Goal: Task Accomplishment & Management: Use online tool/utility

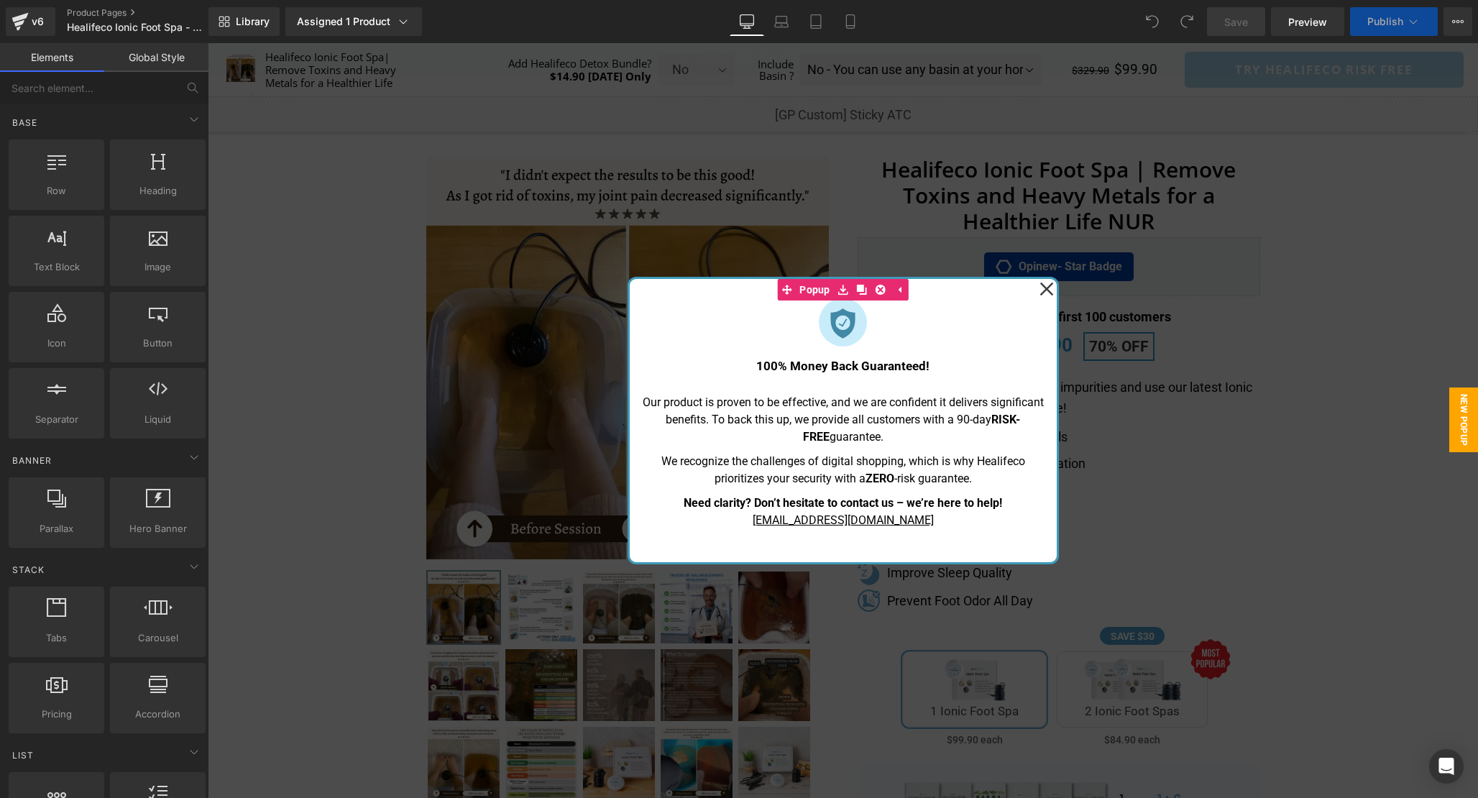
click at [1045, 290] on icon at bounding box center [1046, 289] width 14 height 14
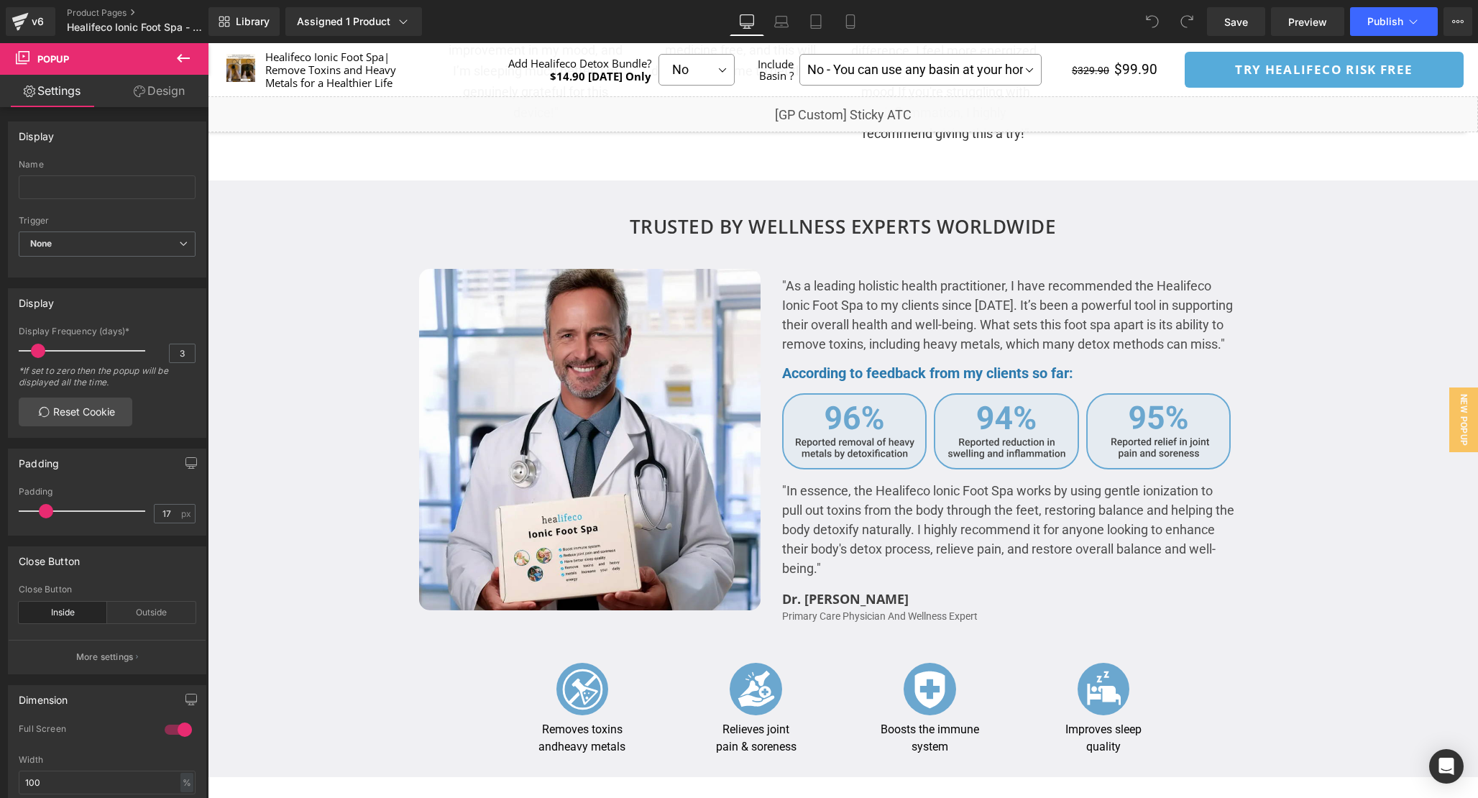
scroll to position [2486, 0]
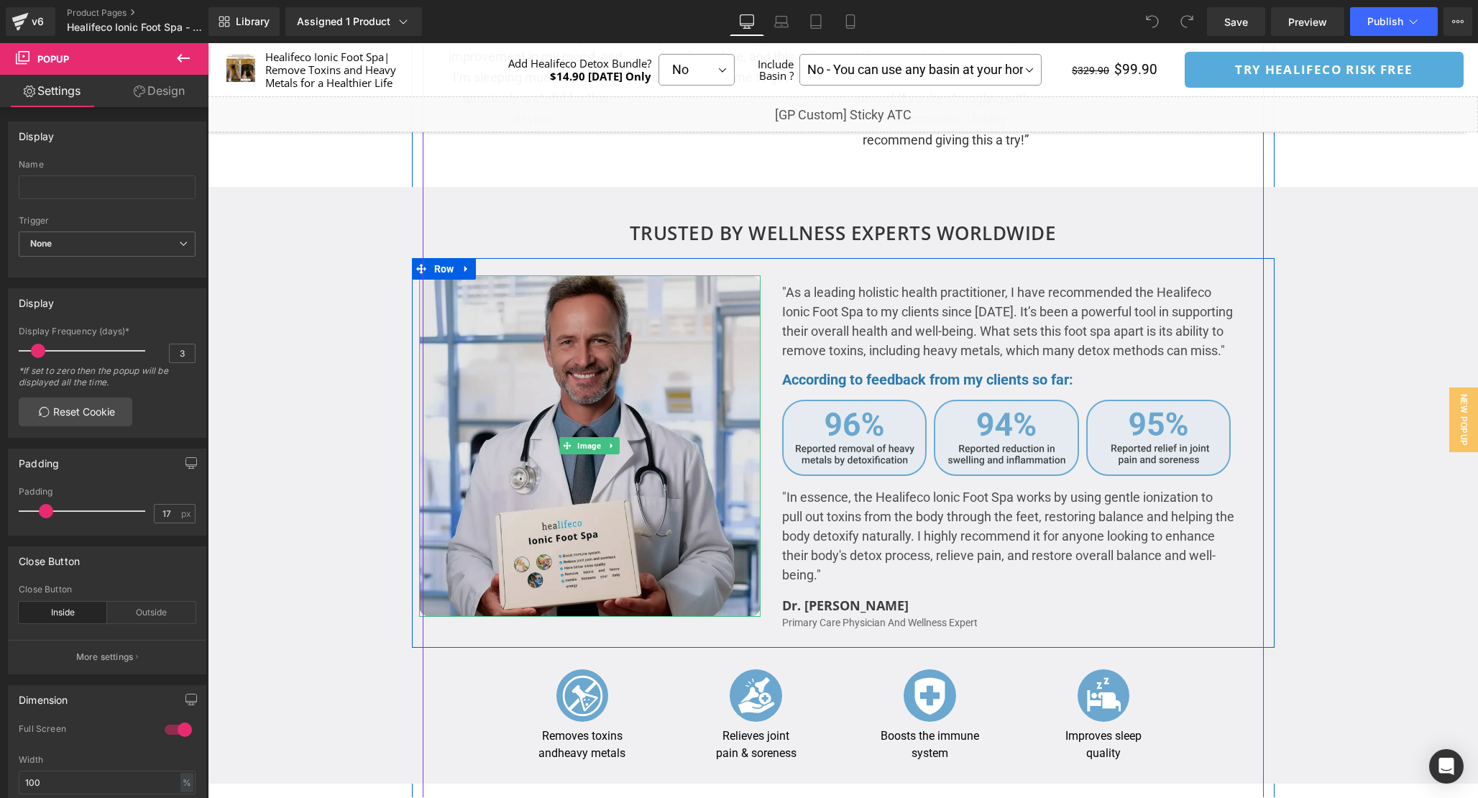
click at [597, 357] on img at bounding box center [589, 445] width 341 height 341
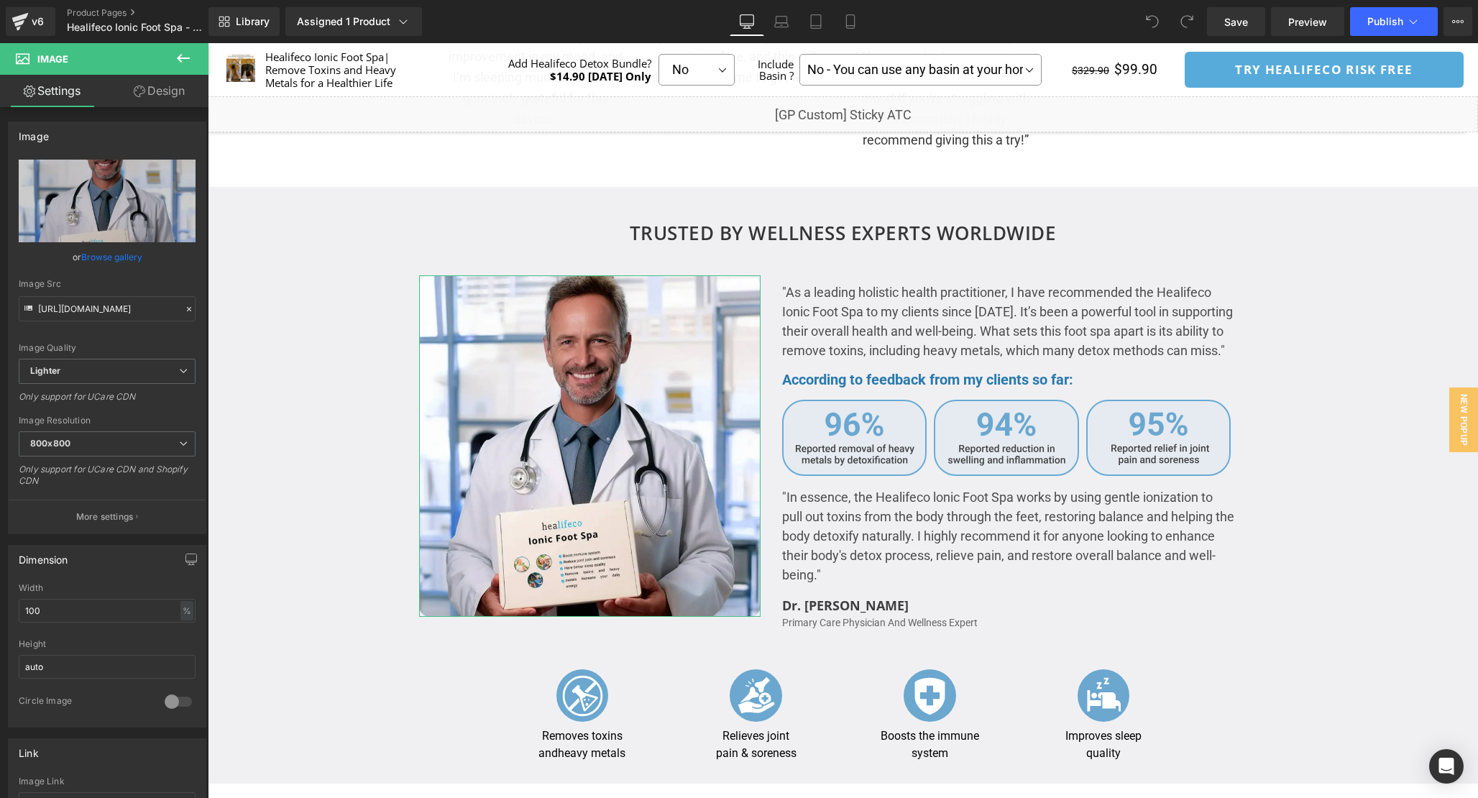
click at [150, 86] on link "Design" at bounding box center [159, 91] width 104 height 32
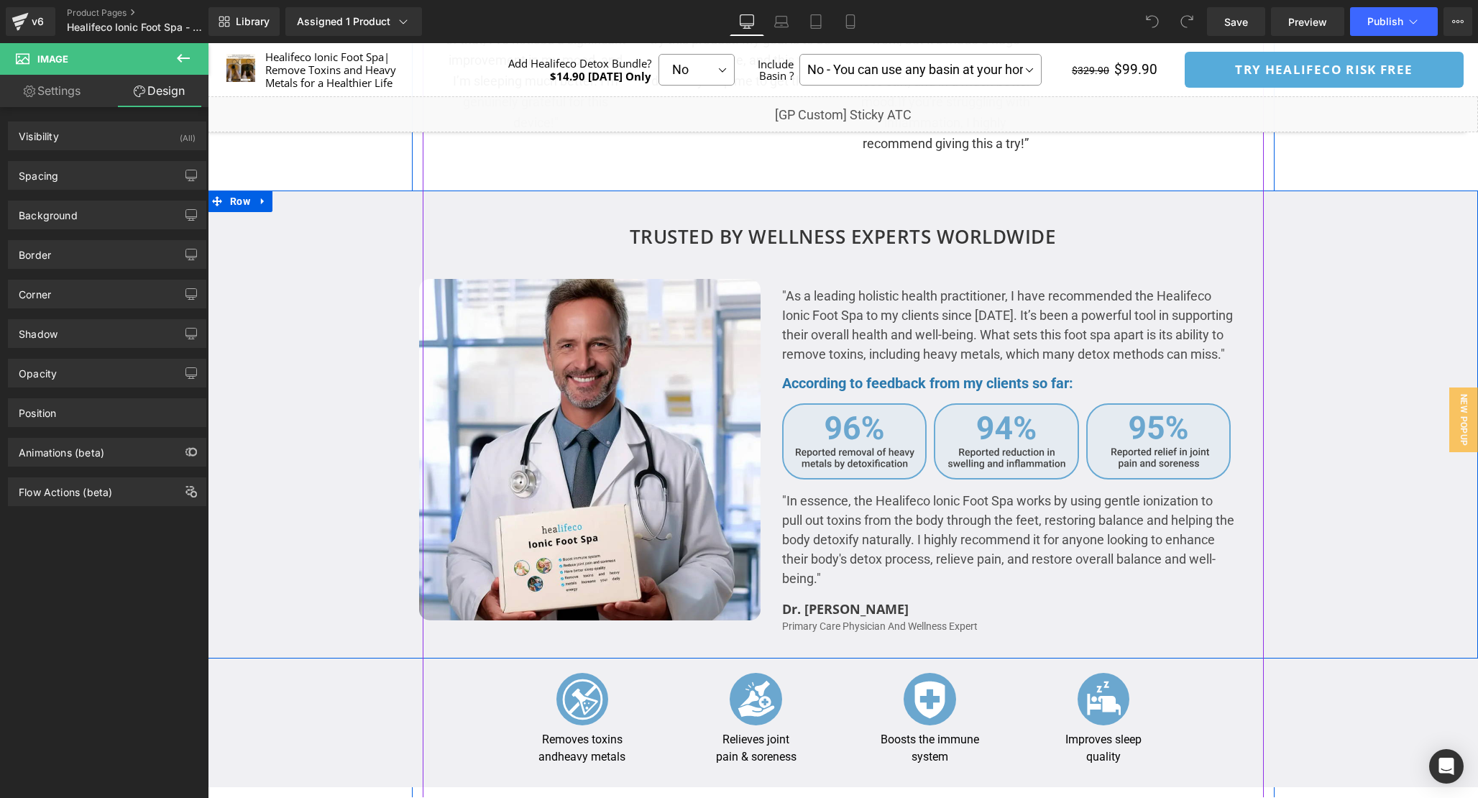
scroll to position [2450, 0]
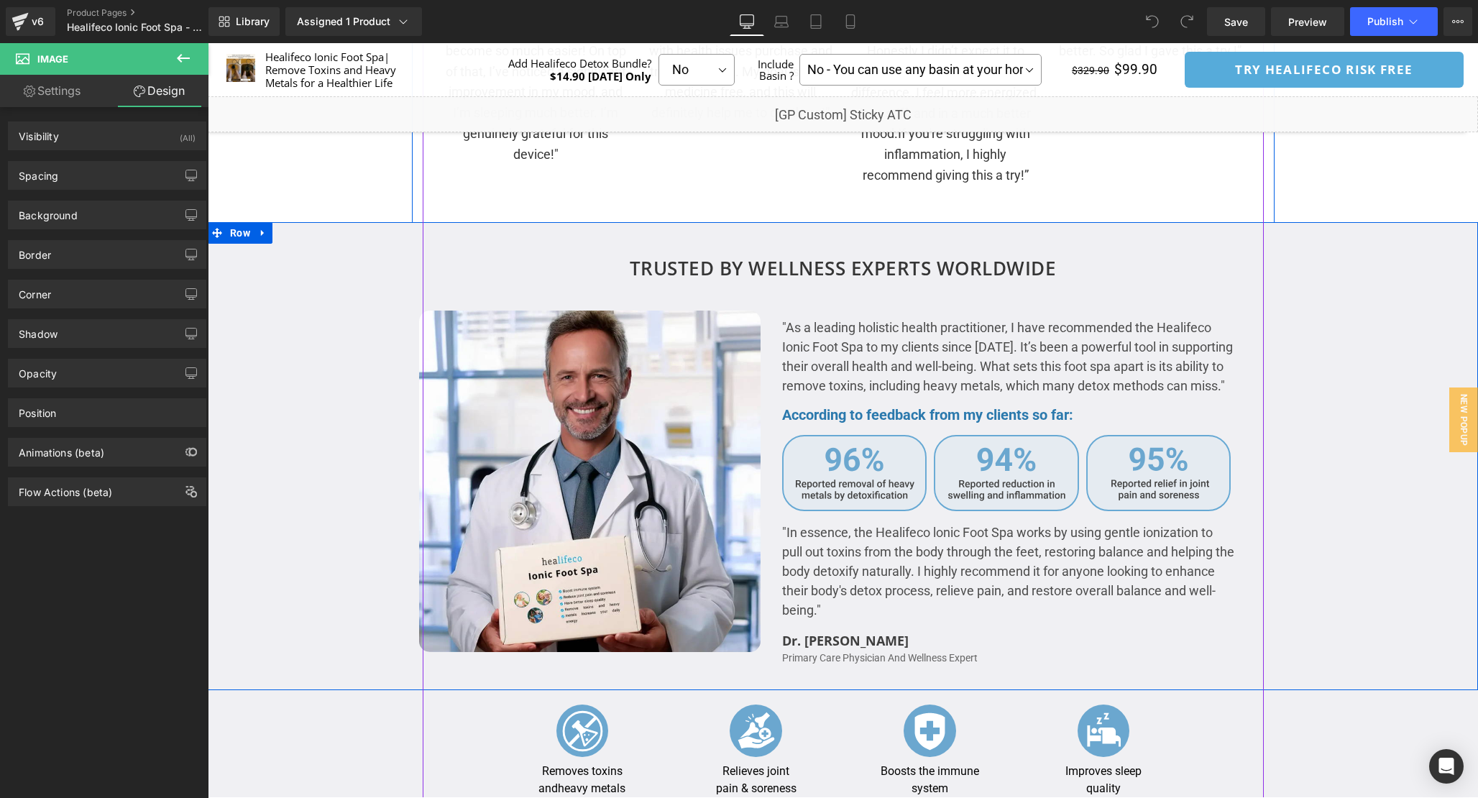
click at [528, 231] on div "TRUSTED BY WELLNESS EXPERTS WORLDWIDE Heading Image "As a leading holistic heal…" at bounding box center [843, 456] width 1270 height 468
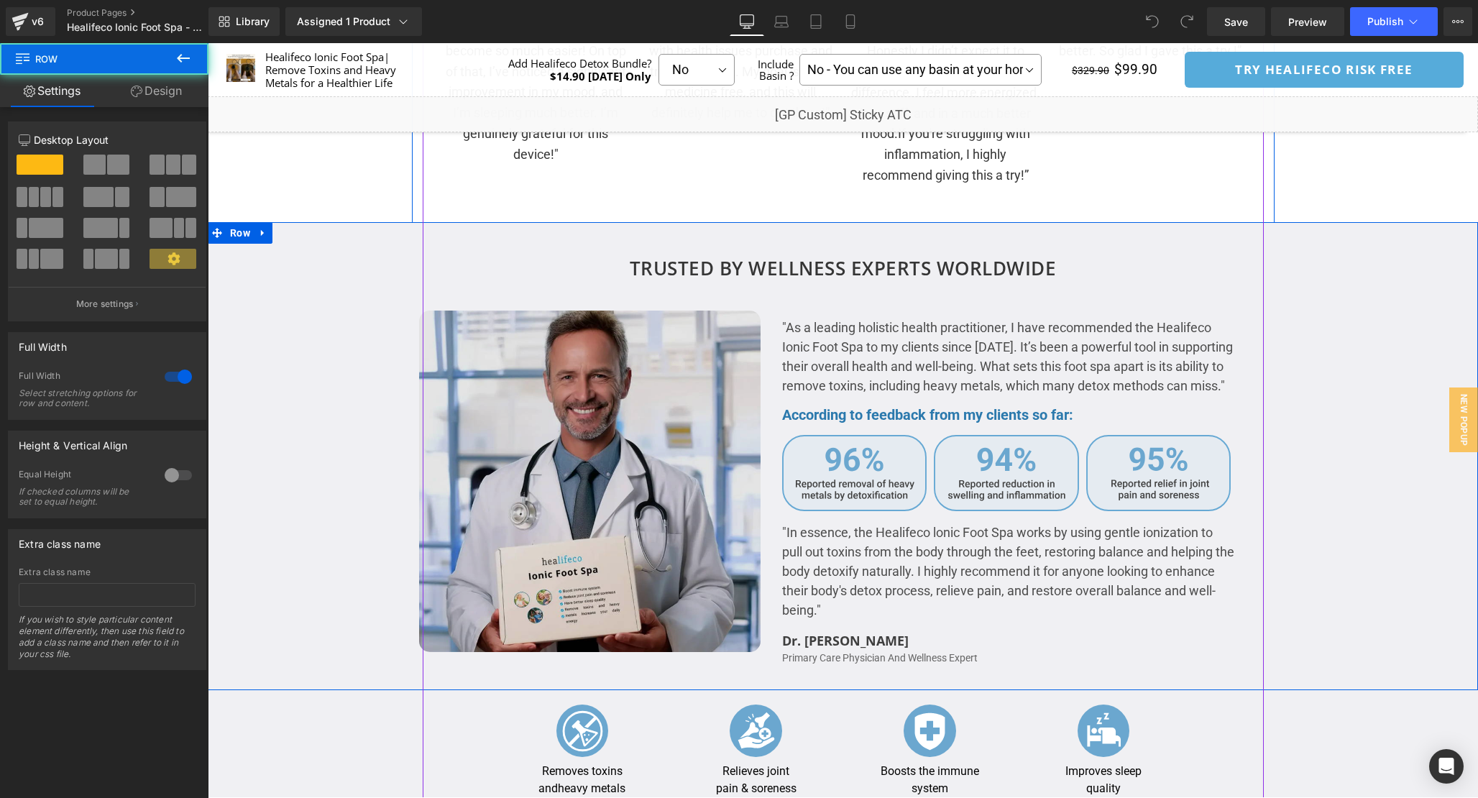
click at [599, 400] on img at bounding box center [589, 481] width 341 height 341
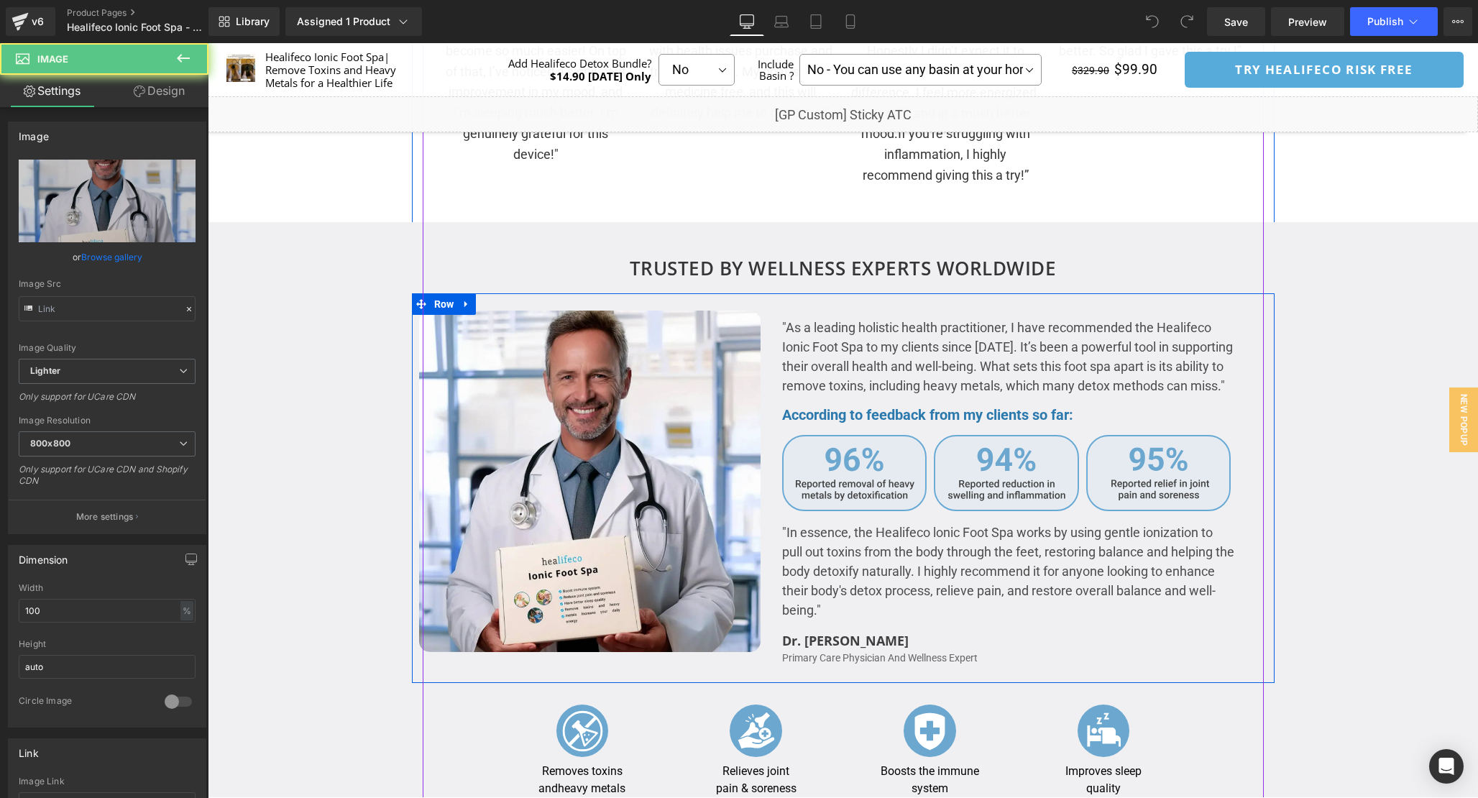
click at [816, 404] on div ""As a leading holistic health practitioner, I have recommended the Healifeco Io…" at bounding box center [1022, 488] width 503 height 355
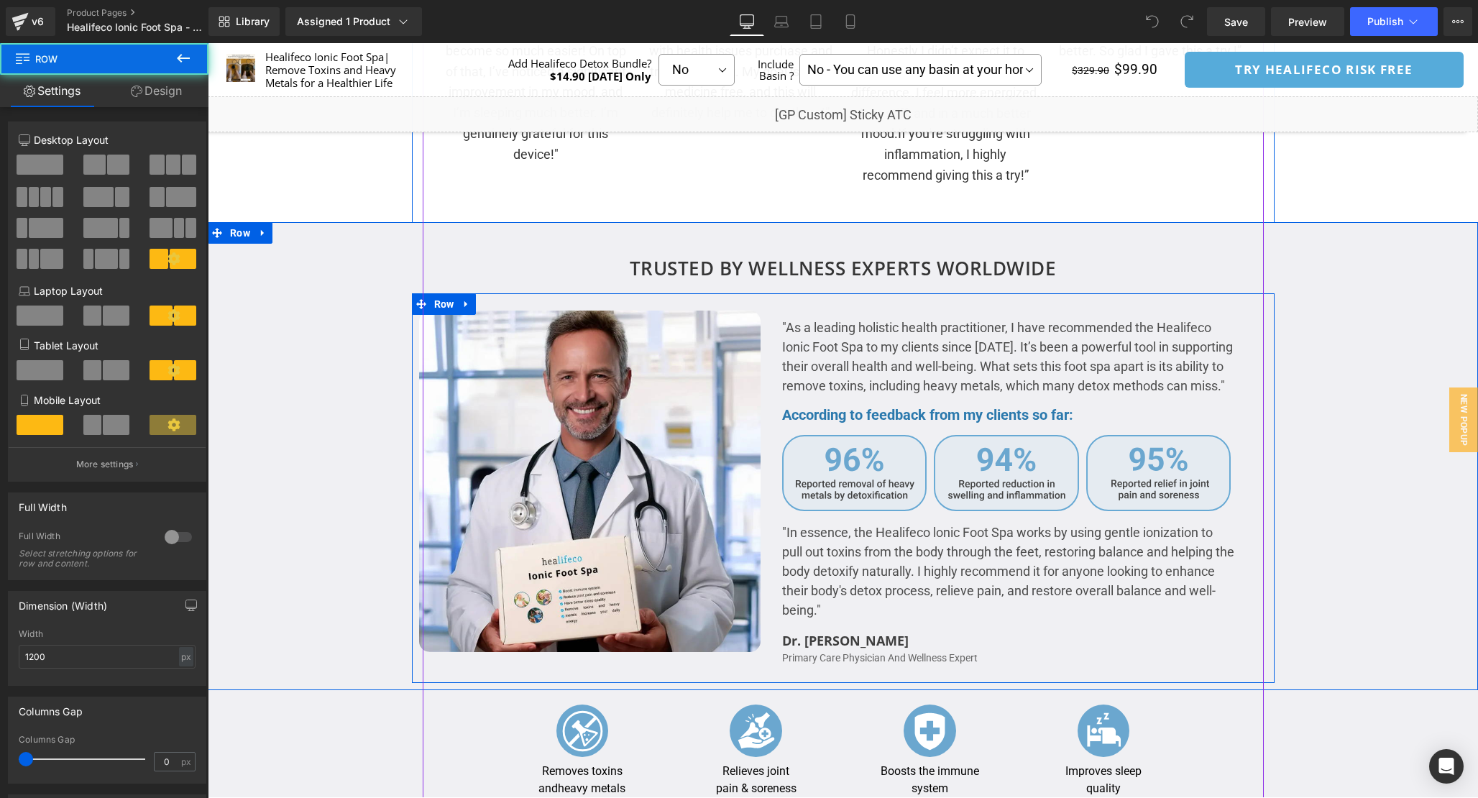
click at [866, 386] on p ""As a leading holistic health practitioner, I have recommended the Healifeco Io…" at bounding box center [1008, 357] width 453 height 78
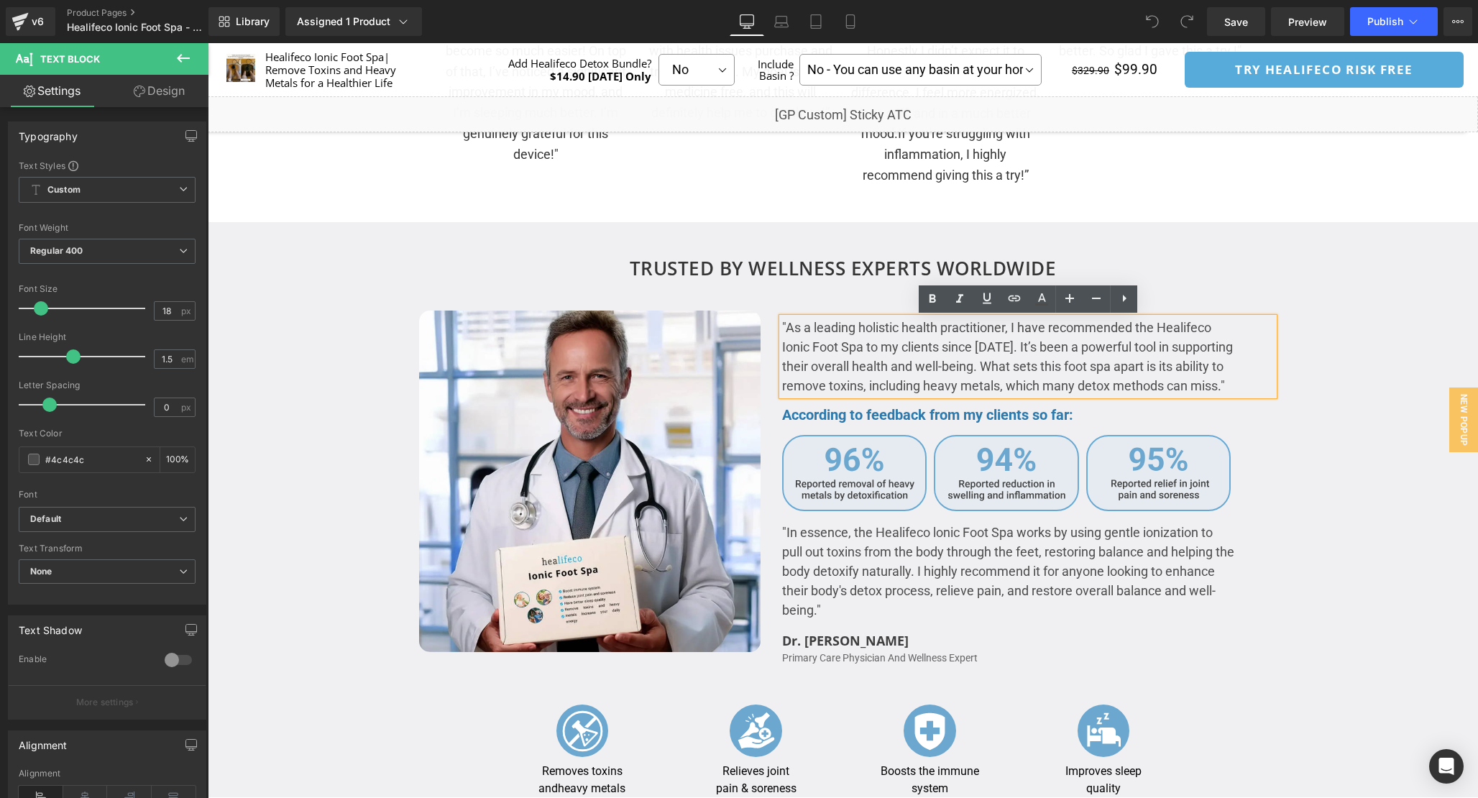
click at [745, 18] on icon at bounding box center [747, 21] width 14 height 14
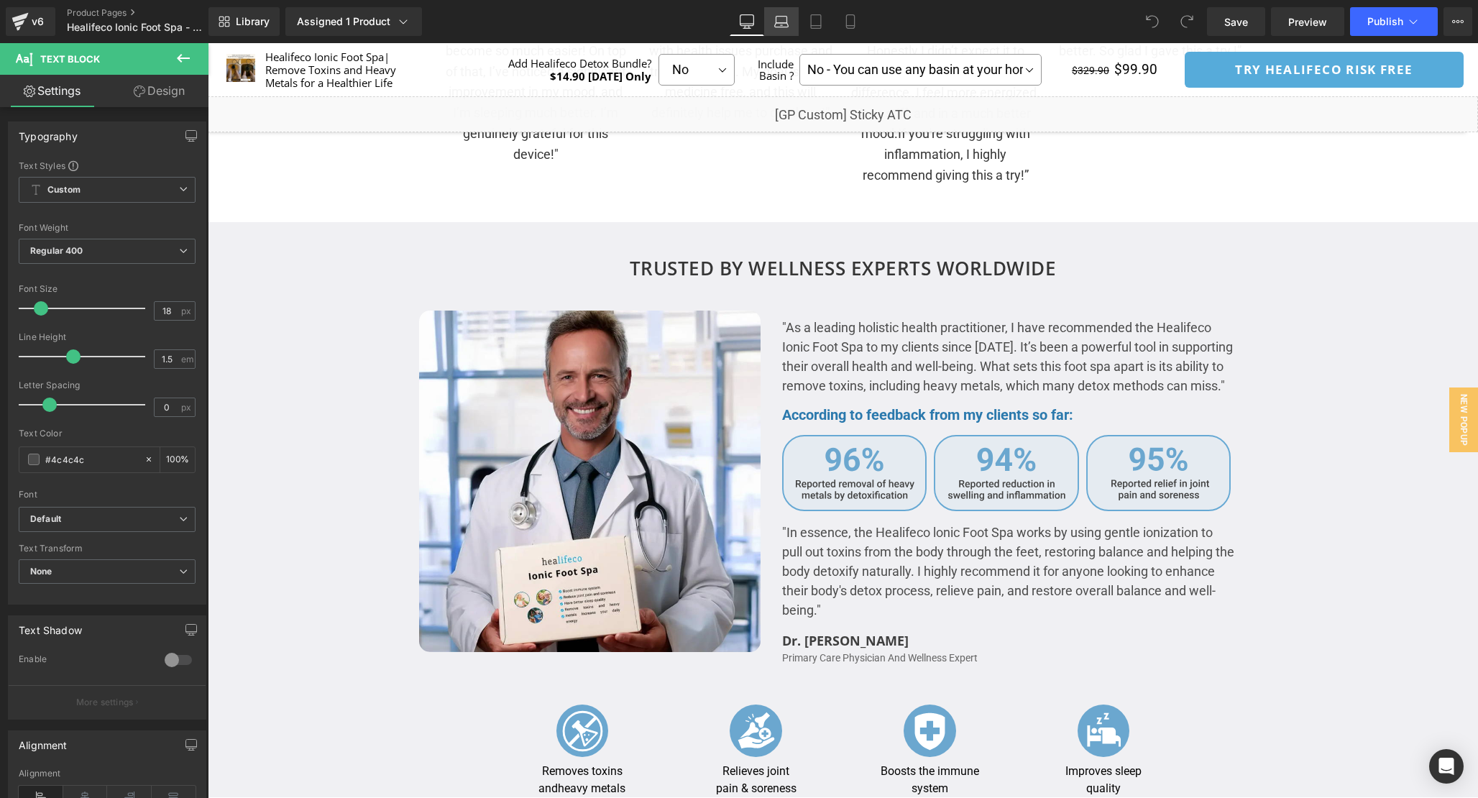
click at [793, 23] on link "Laptop" at bounding box center [781, 21] width 35 height 29
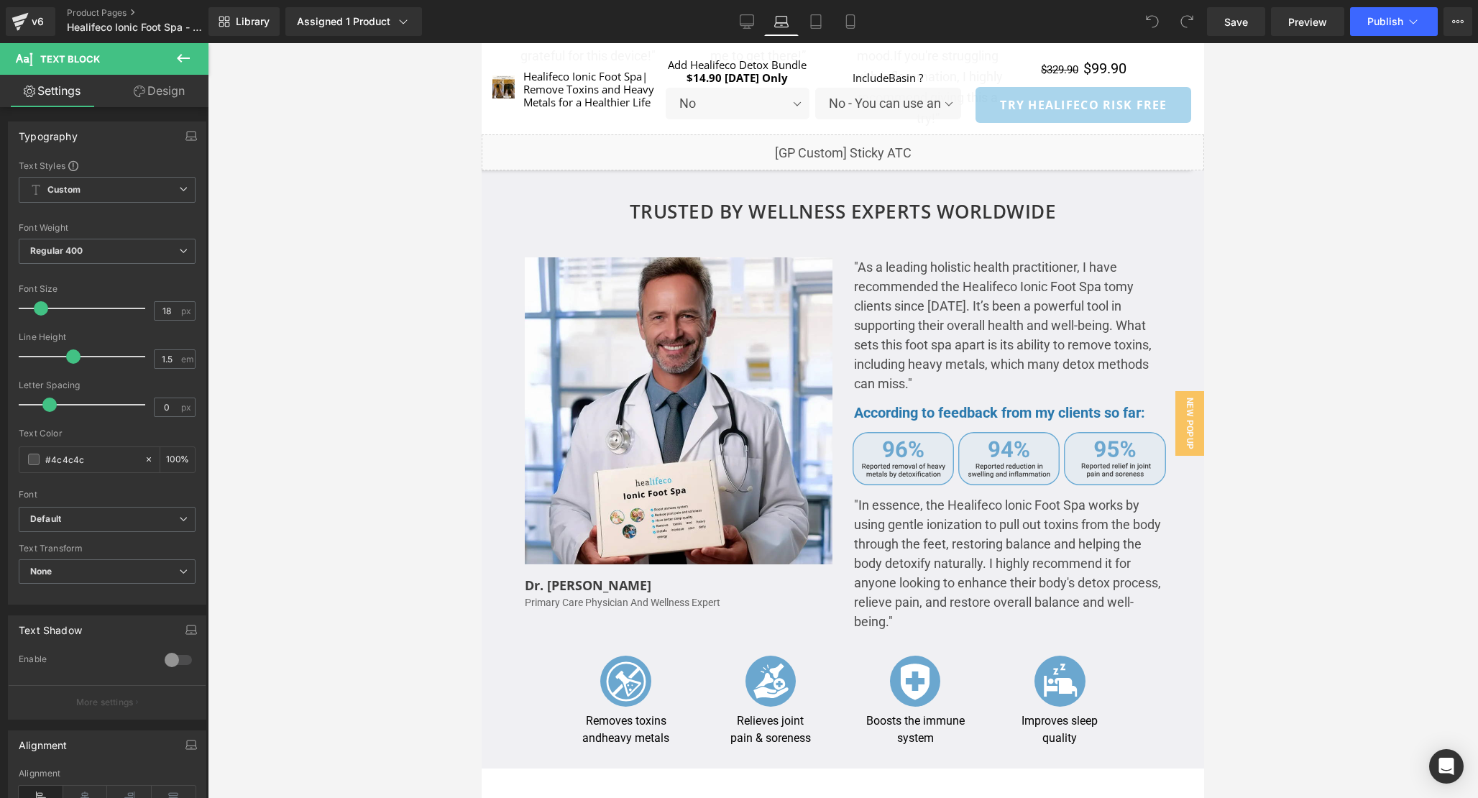
scroll to position [0, 0]
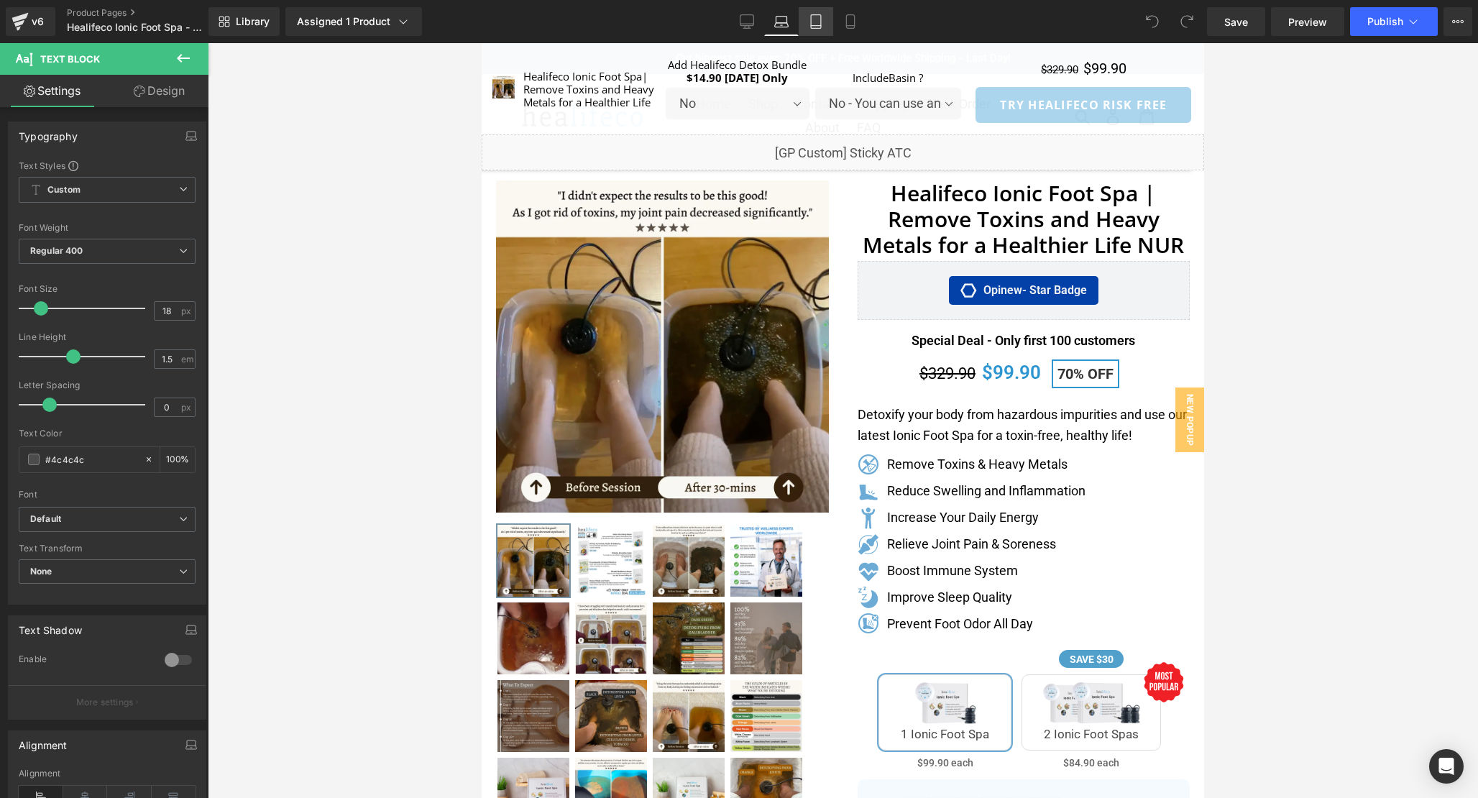
click at [820, 27] on icon at bounding box center [816, 21] width 14 height 14
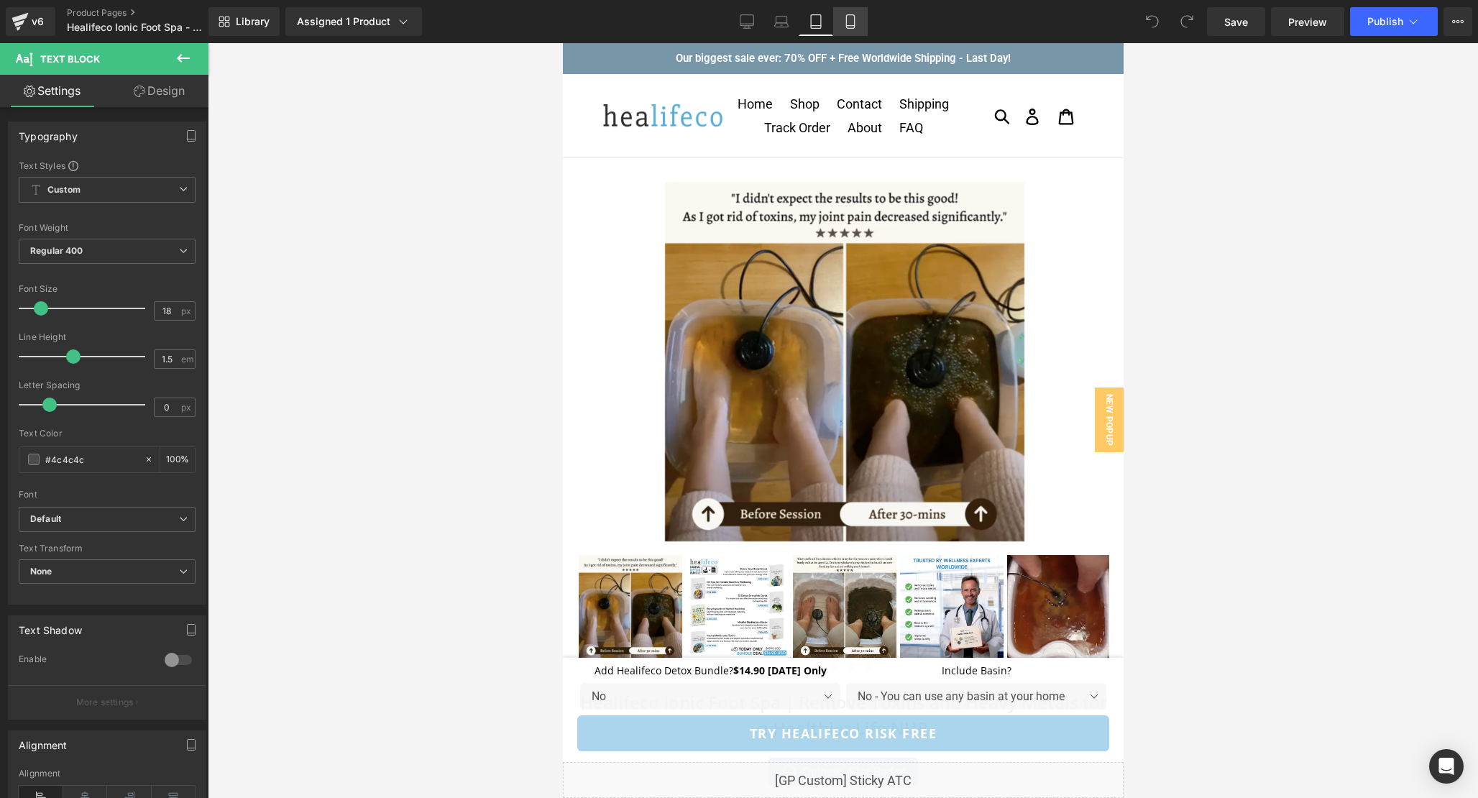
click at [854, 27] on icon at bounding box center [850, 22] width 8 height 14
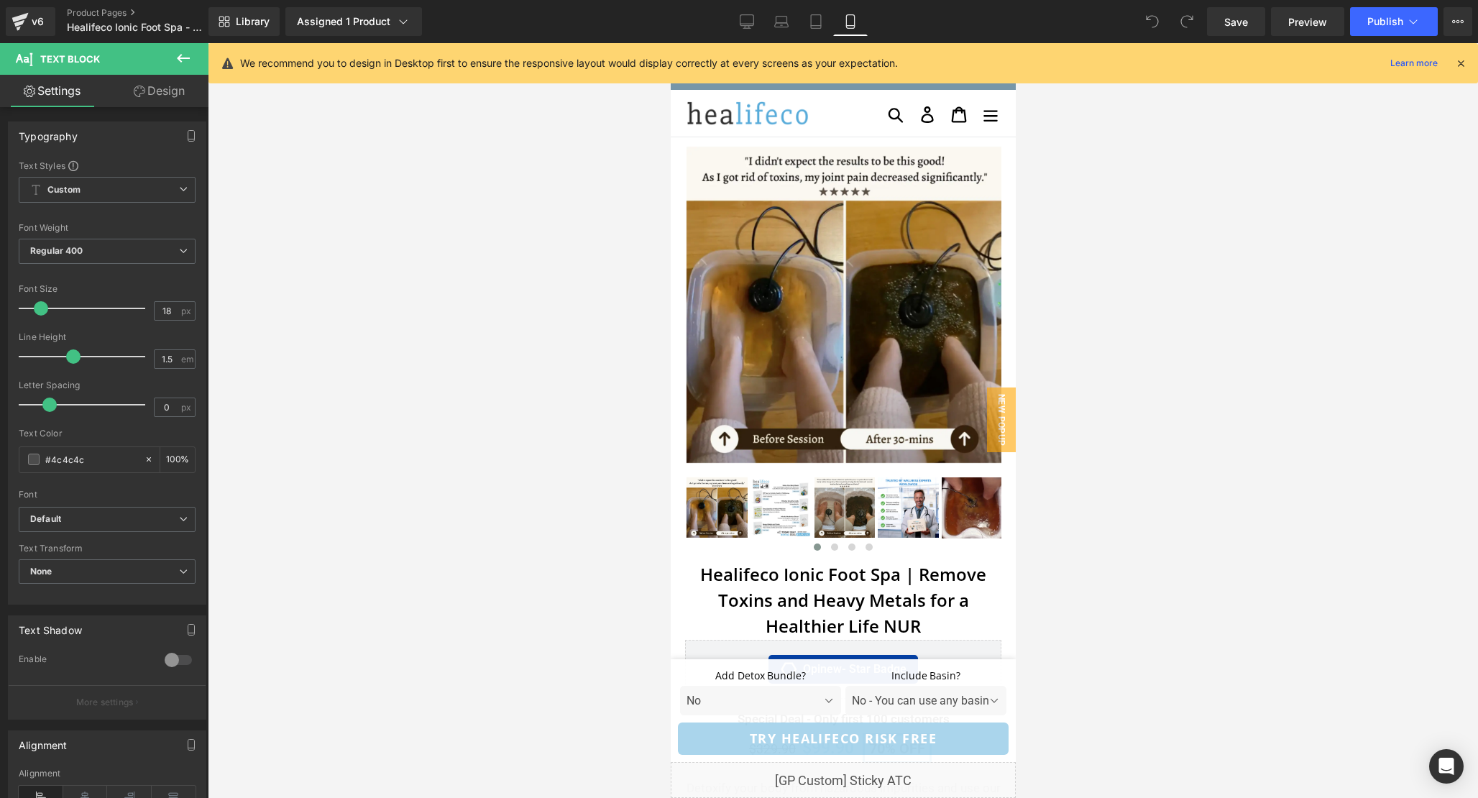
click at [1461, 60] on icon at bounding box center [1460, 63] width 13 height 13
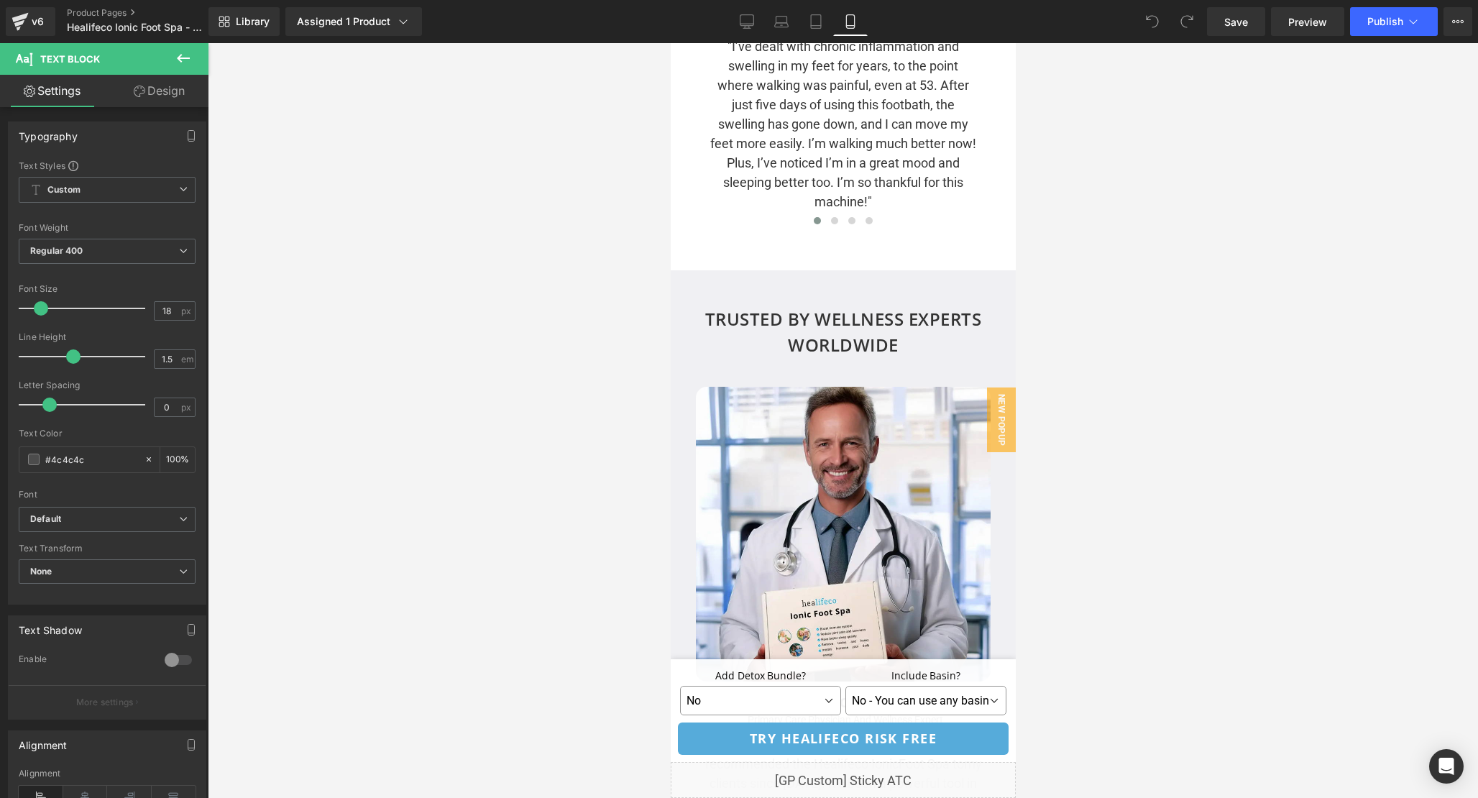
scroll to position [2387, 0]
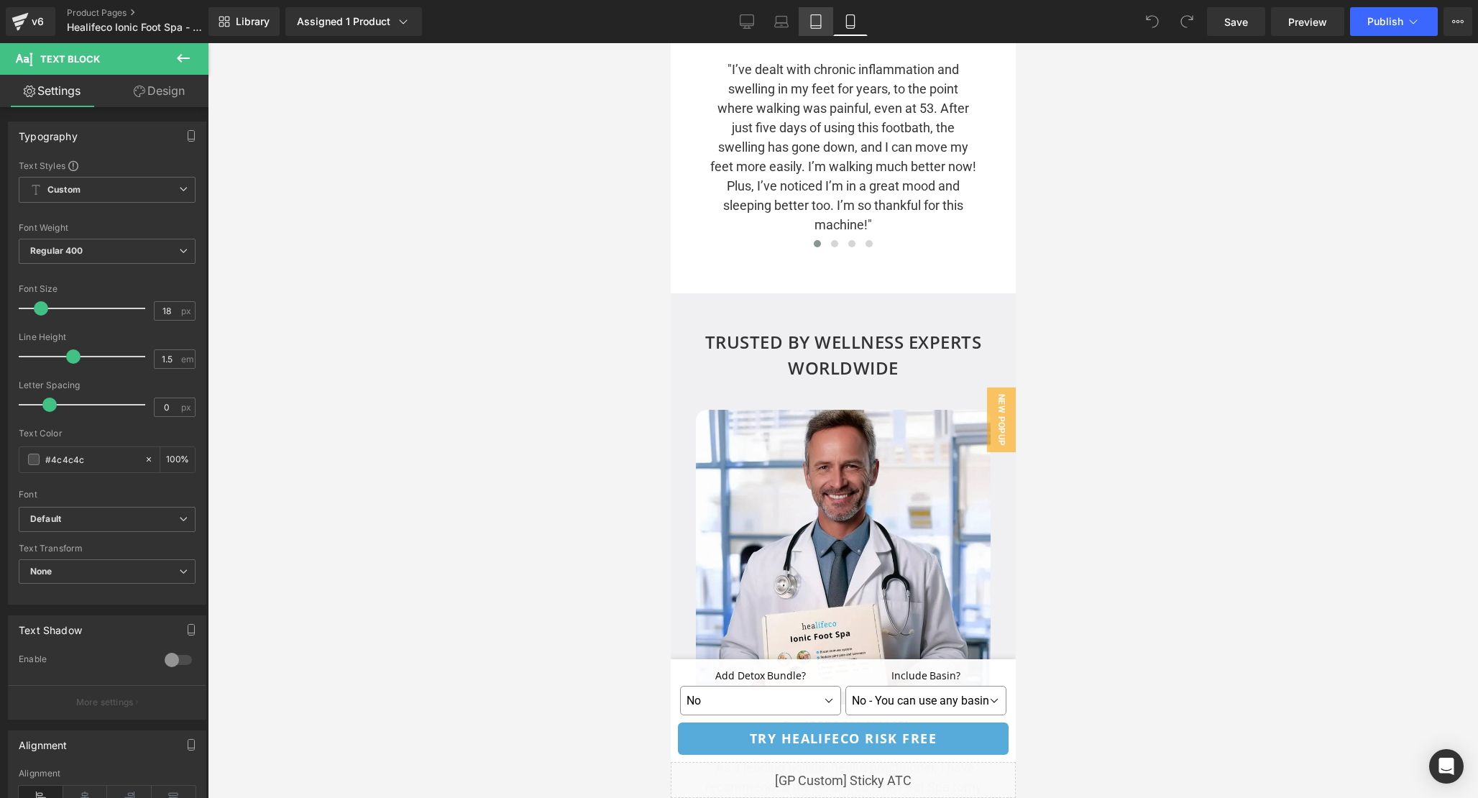
click at [815, 26] on icon at bounding box center [816, 21] width 14 height 14
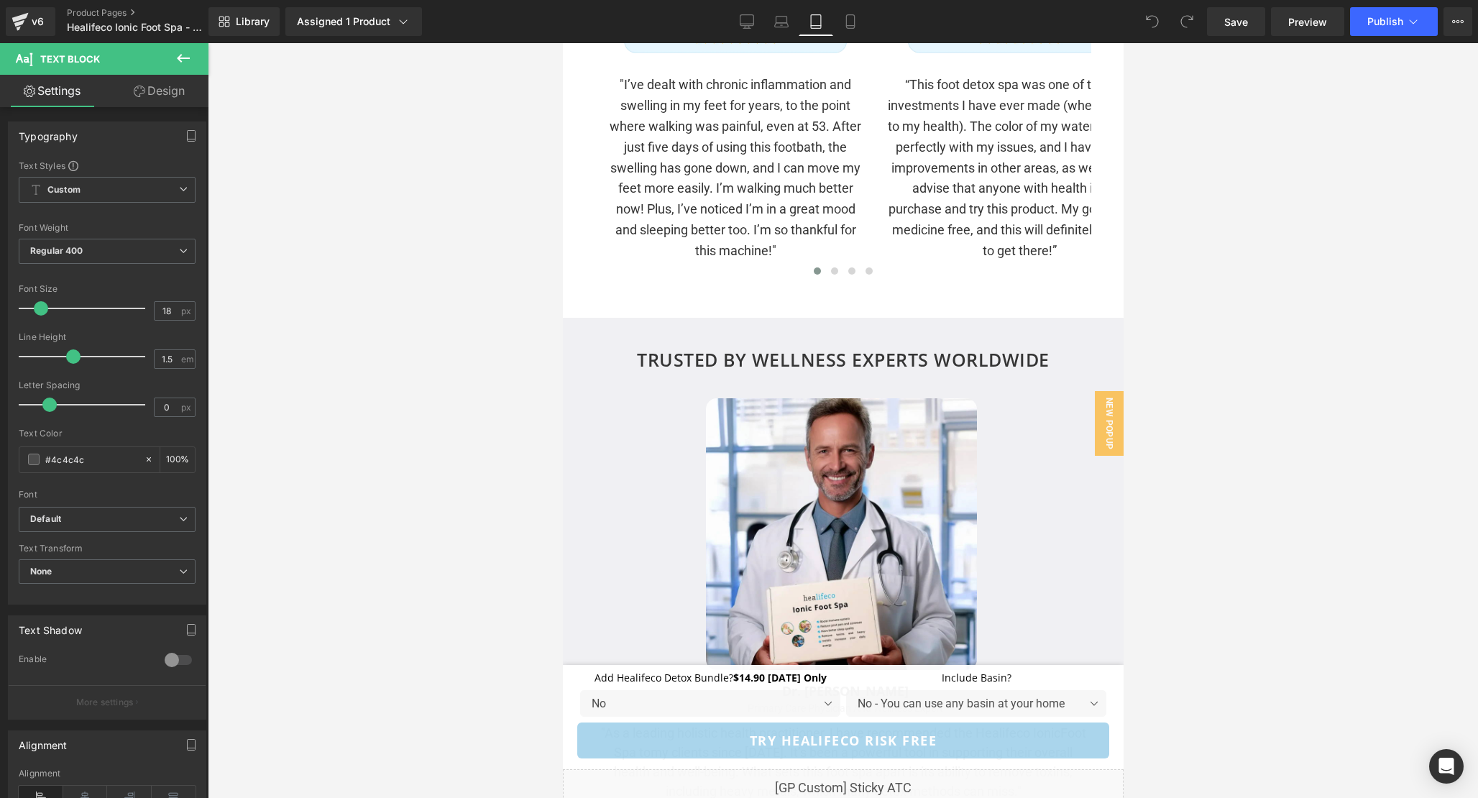
scroll to position [0, 0]
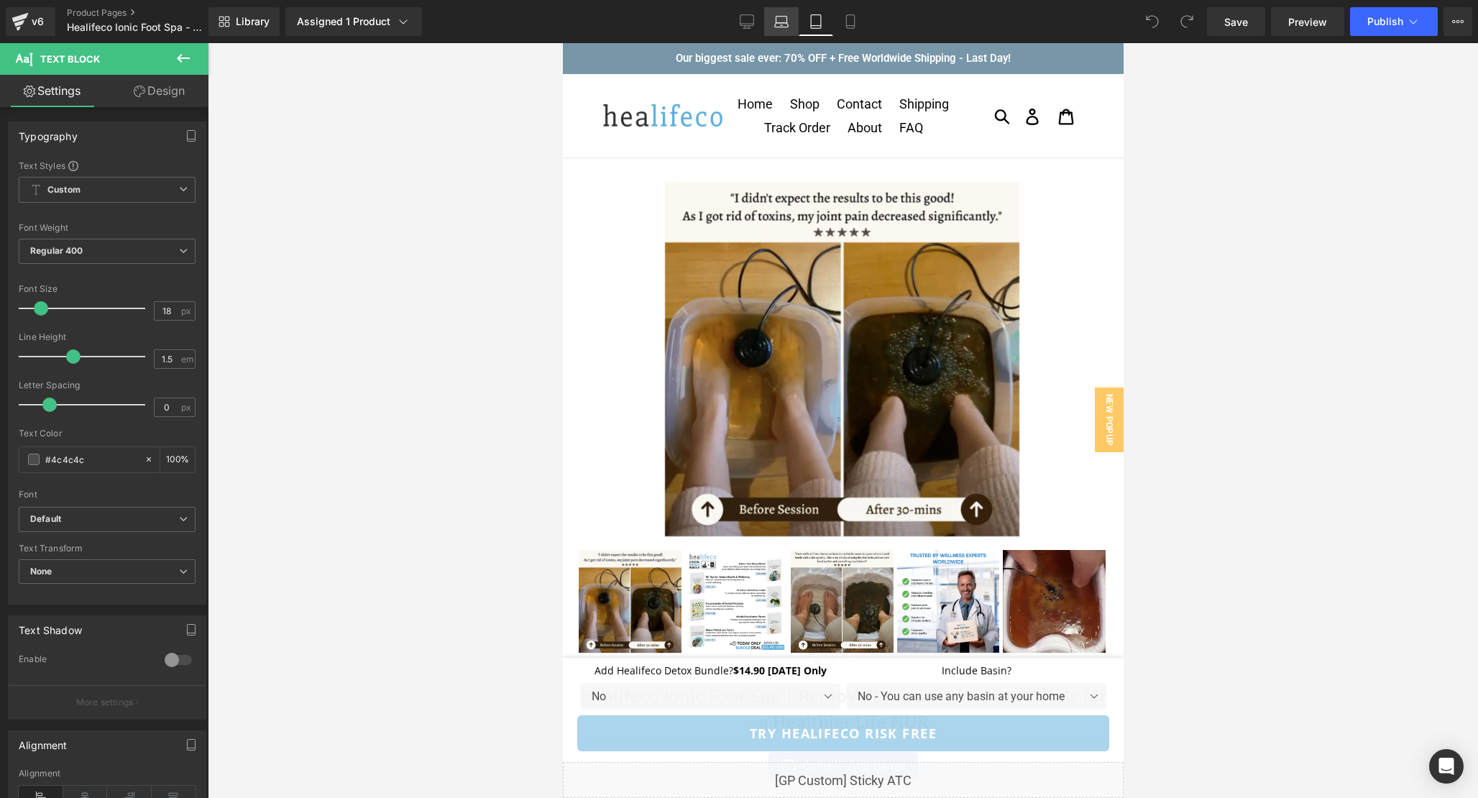
click at [786, 23] on icon at bounding box center [781, 21] width 14 height 14
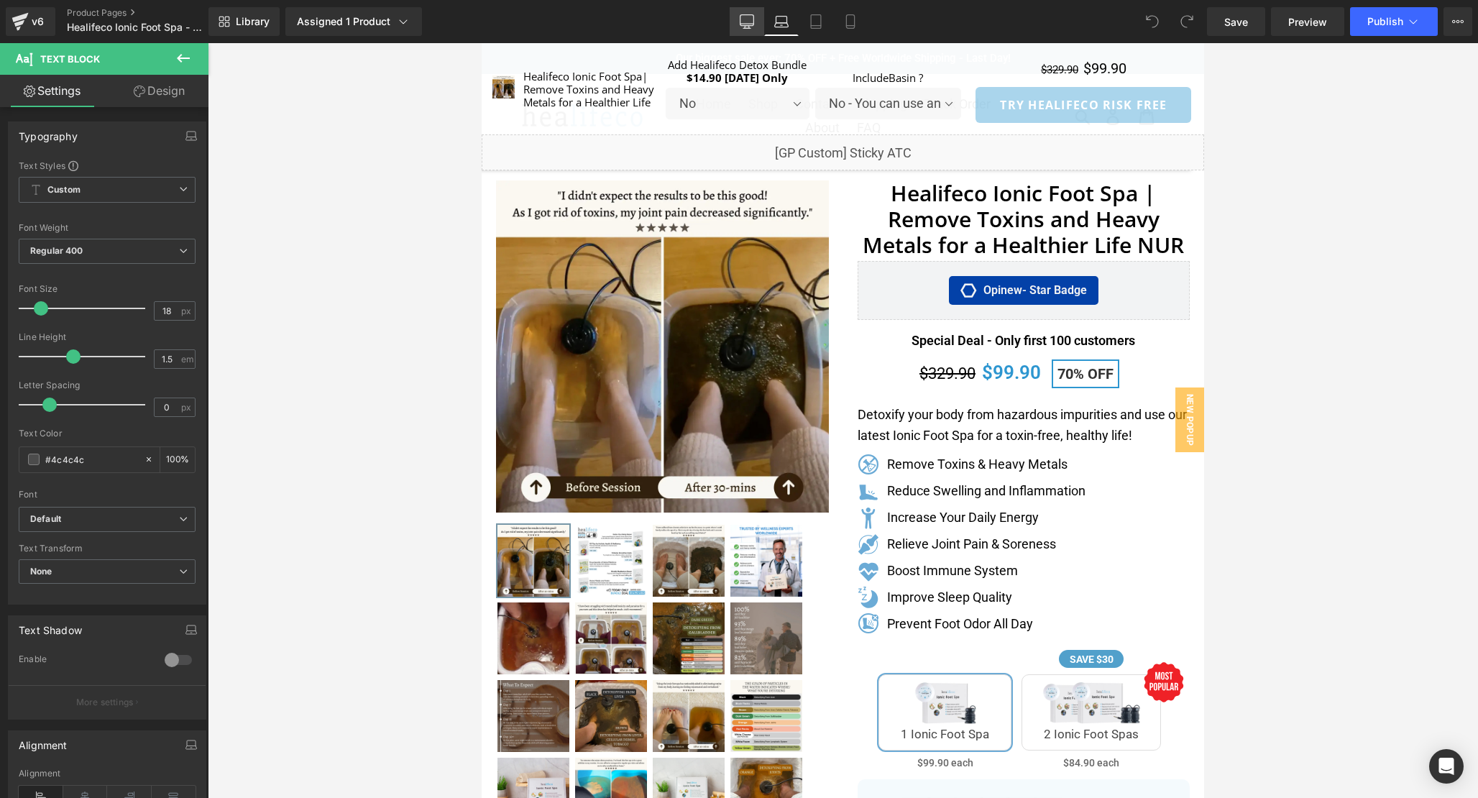
click at [750, 21] on icon at bounding box center [747, 21] width 14 height 14
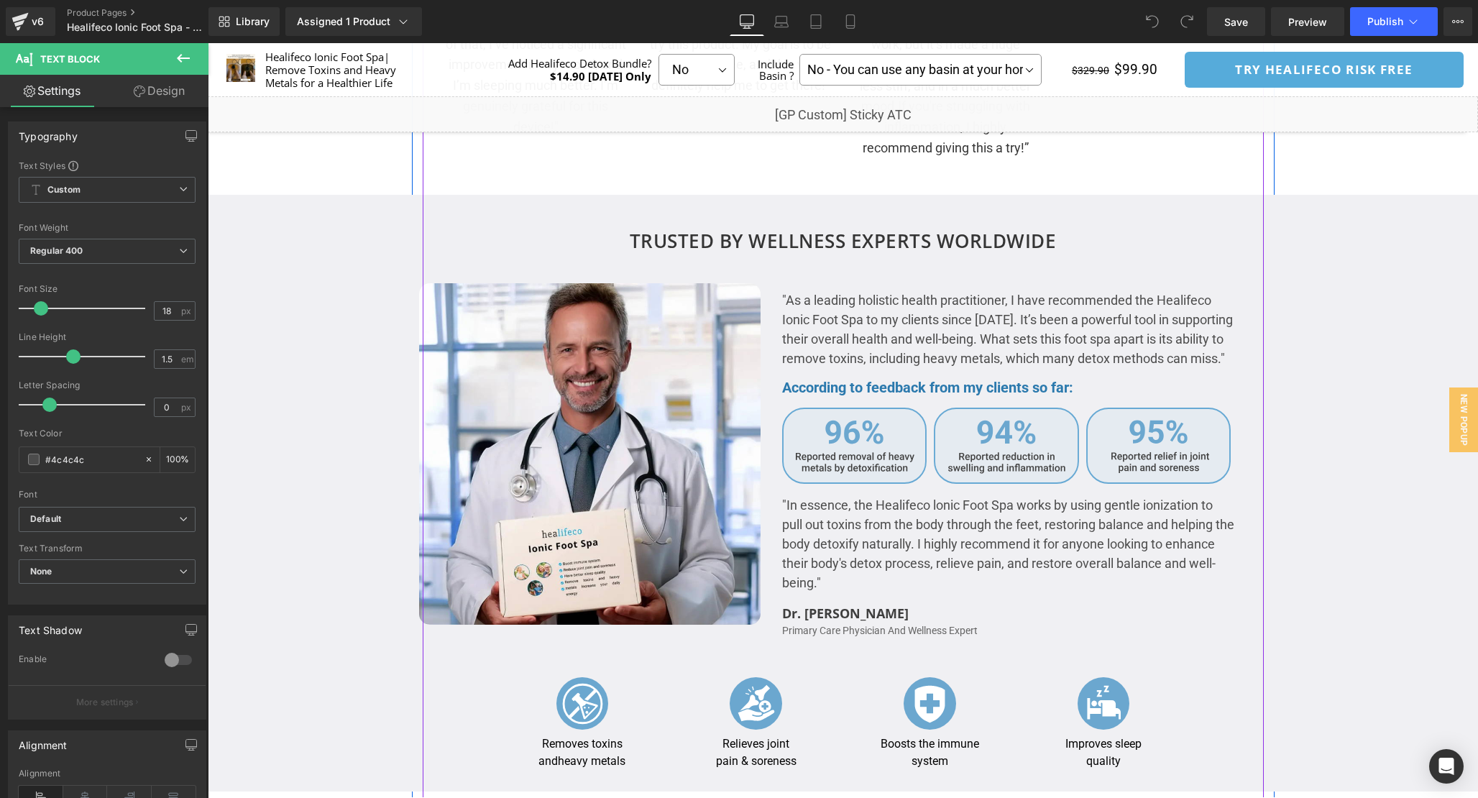
scroll to position [2390, 0]
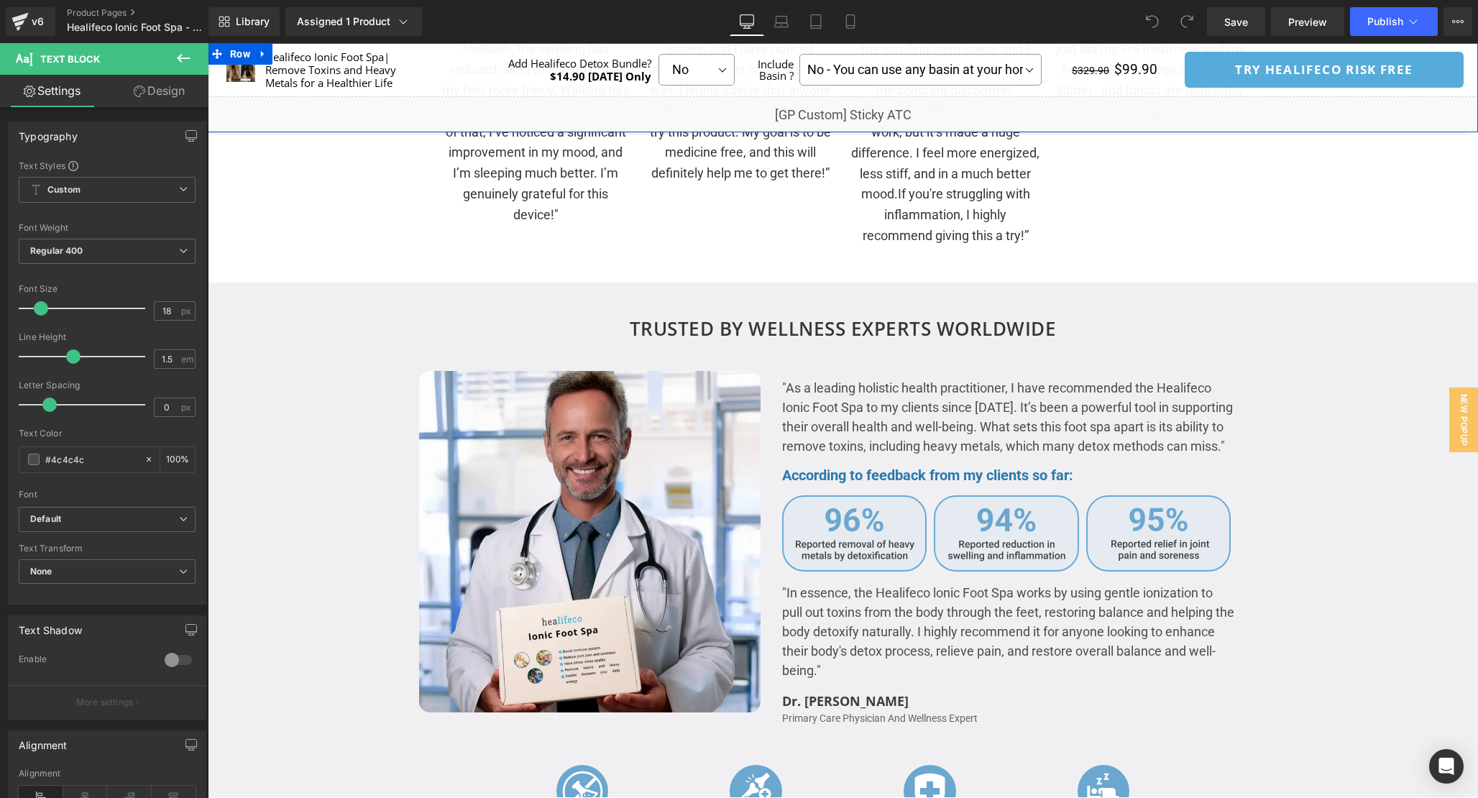
click at [860, 109] on div "Liquid" at bounding box center [843, 114] width 1270 height 36
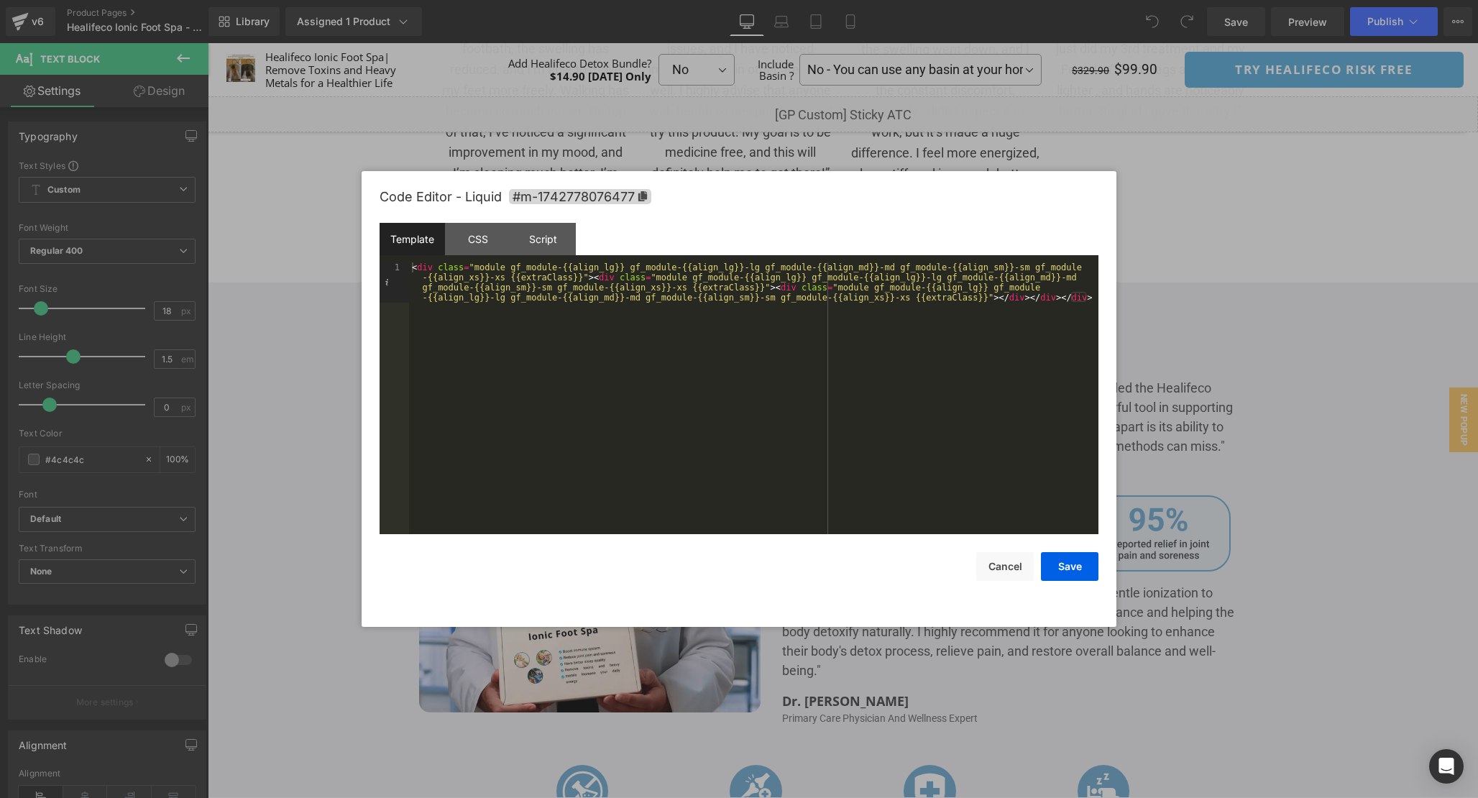
click at [658, 386] on div "< div class = "module gf_module-{{align_lg}} gf_module-{{align_lg}}-lg gf_modul…" at bounding box center [753, 438] width 689 height 352
click at [469, 245] on div "CSS" at bounding box center [477, 239] width 65 height 32
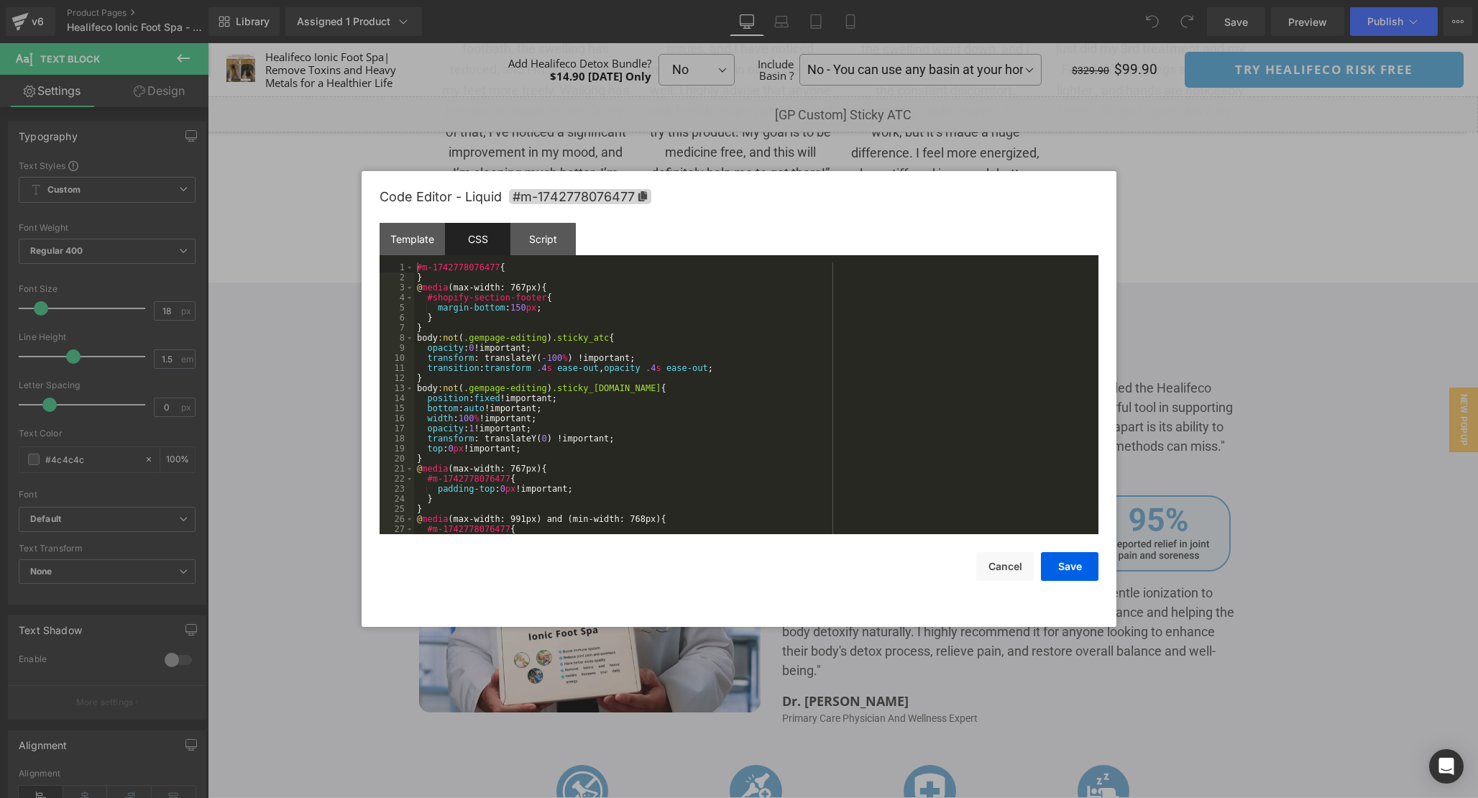
click at [855, 418] on div "#m-1742778076477 { } @ media (max-width: 767px) { #shopify-section-footer { mar…" at bounding box center [753, 408] width 679 height 292
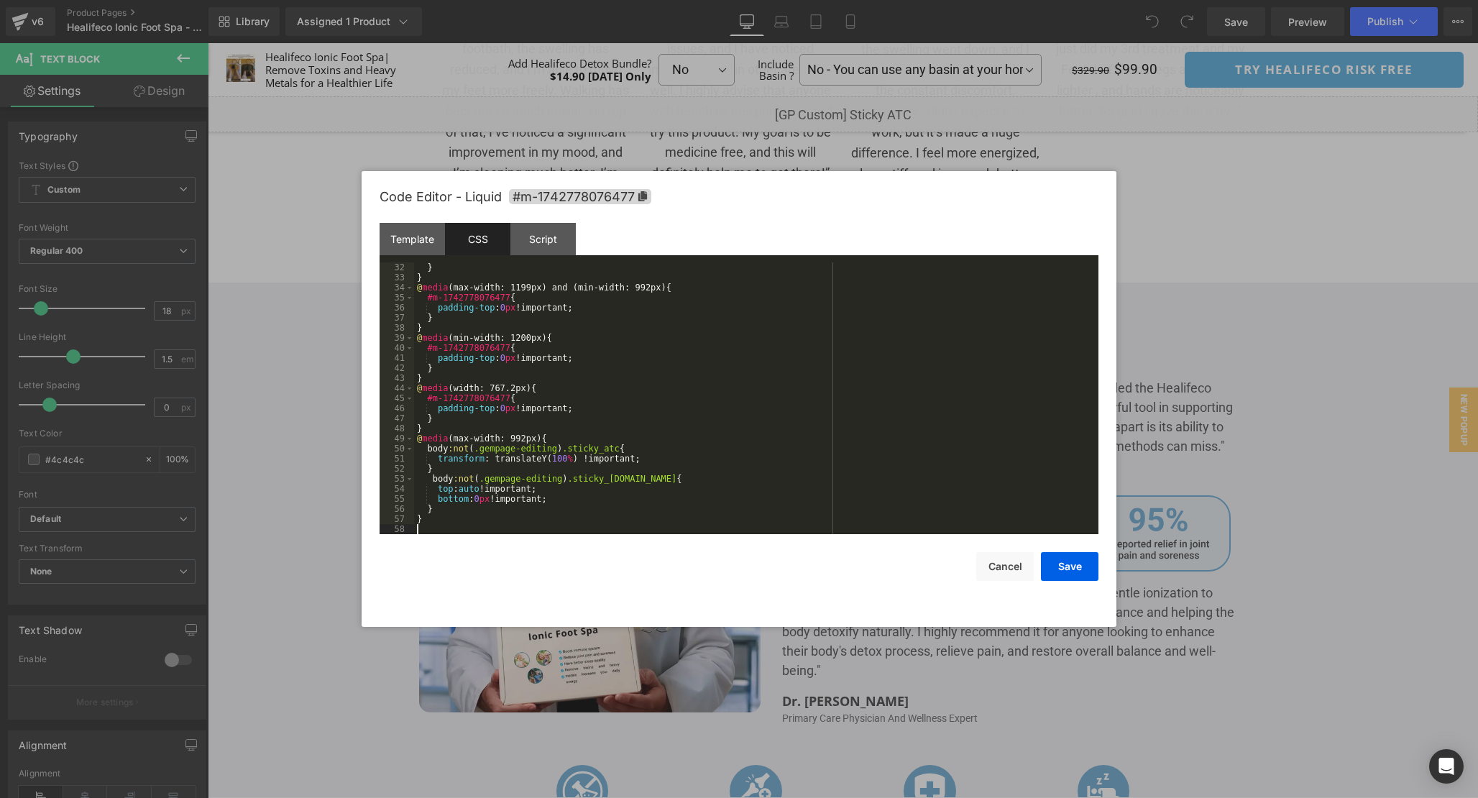
scroll to position [312, 0]
click at [527, 231] on div "Script" at bounding box center [542, 239] width 65 height 32
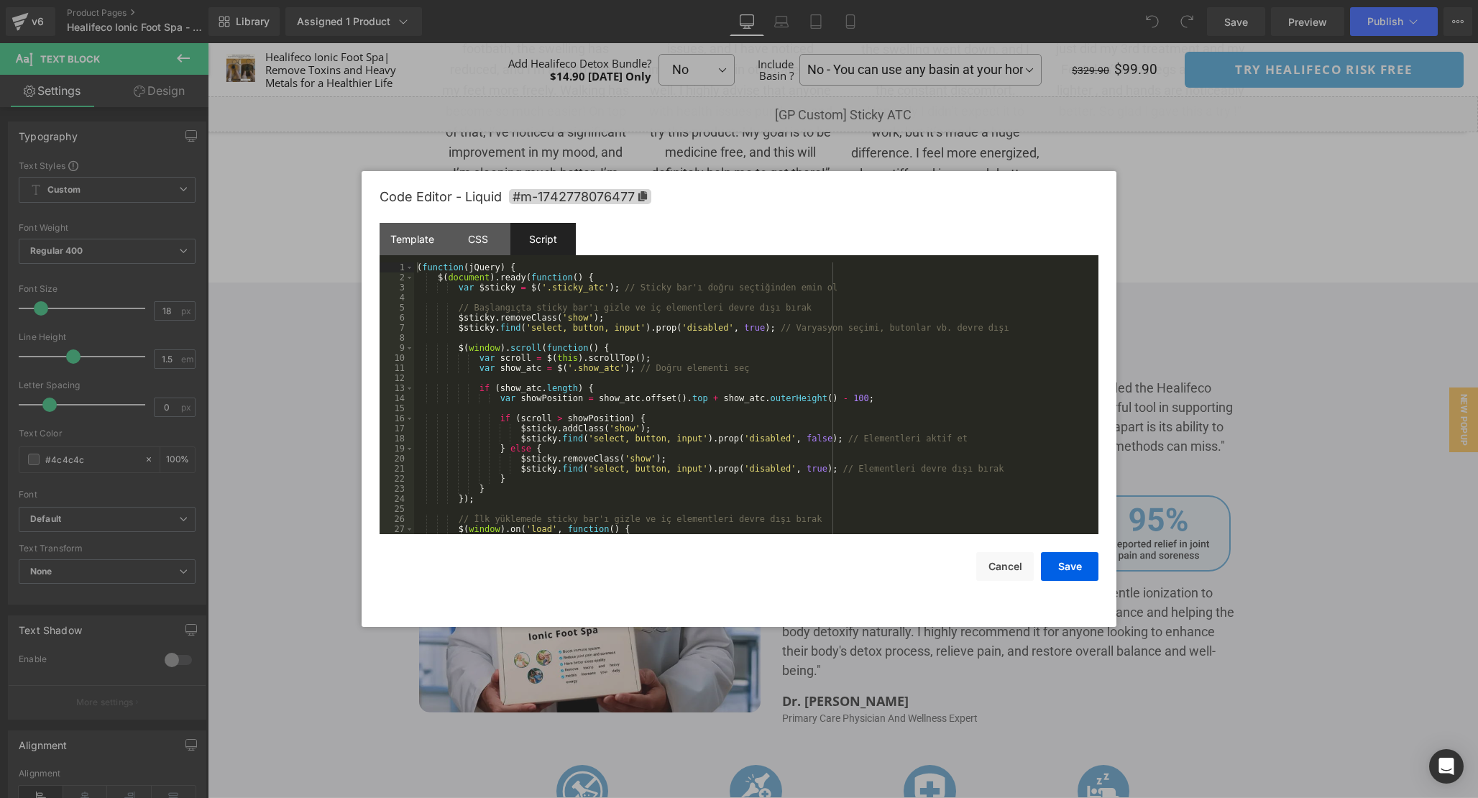
click at [812, 367] on div "( function ( jQuery ) { $ ( document ) . ready ( function ( ) { var $sticky = $…" at bounding box center [753, 408] width 679 height 292
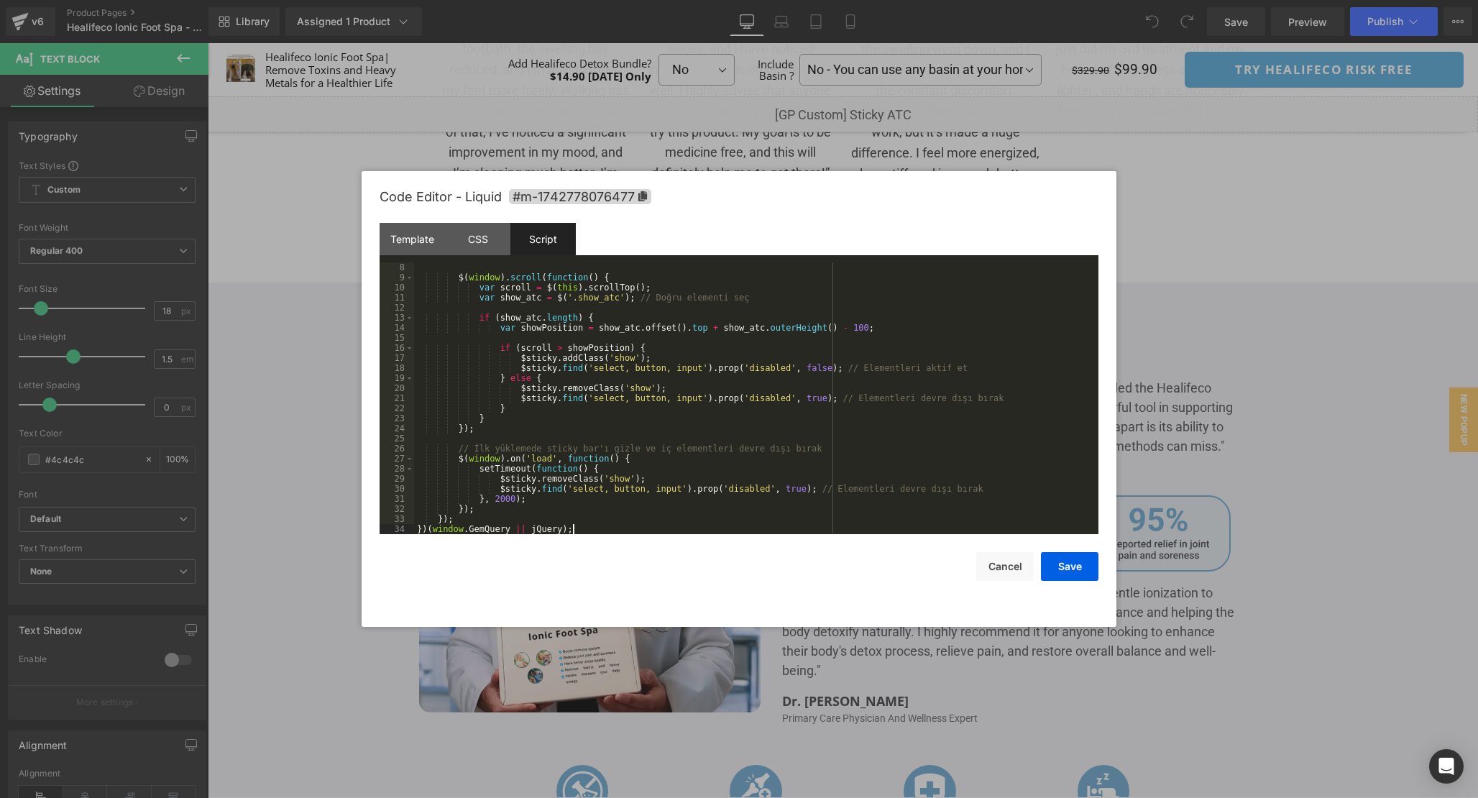
scroll to position [70, 0]
click at [1057, 588] on div "Code Editor - Liquid #m-1742778076477 Template CSS Script Data 1 < div class = …" at bounding box center [739, 399] width 719 height 456
click at [1060, 584] on div "Code Editor - Liquid #m-1742778076477 Template CSS Script Data 1 < div class = …" at bounding box center [739, 399] width 719 height 456
click at [1067, 580] on button "Save" at bounding box center [1070, 566] width 58 height 29
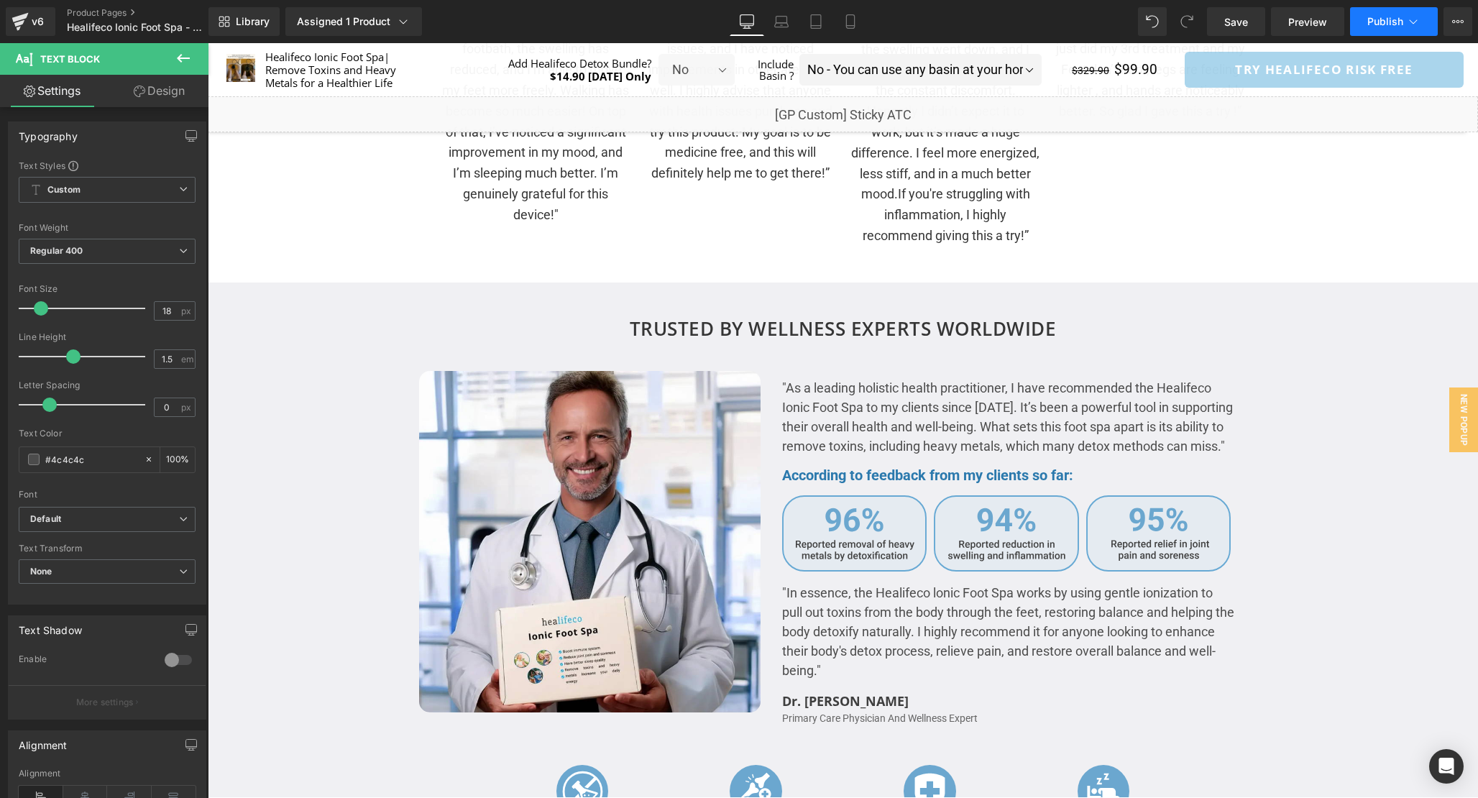
click at [1390, 25] on span "Publish" at bounding box center [1385, 22] width 36 height 12
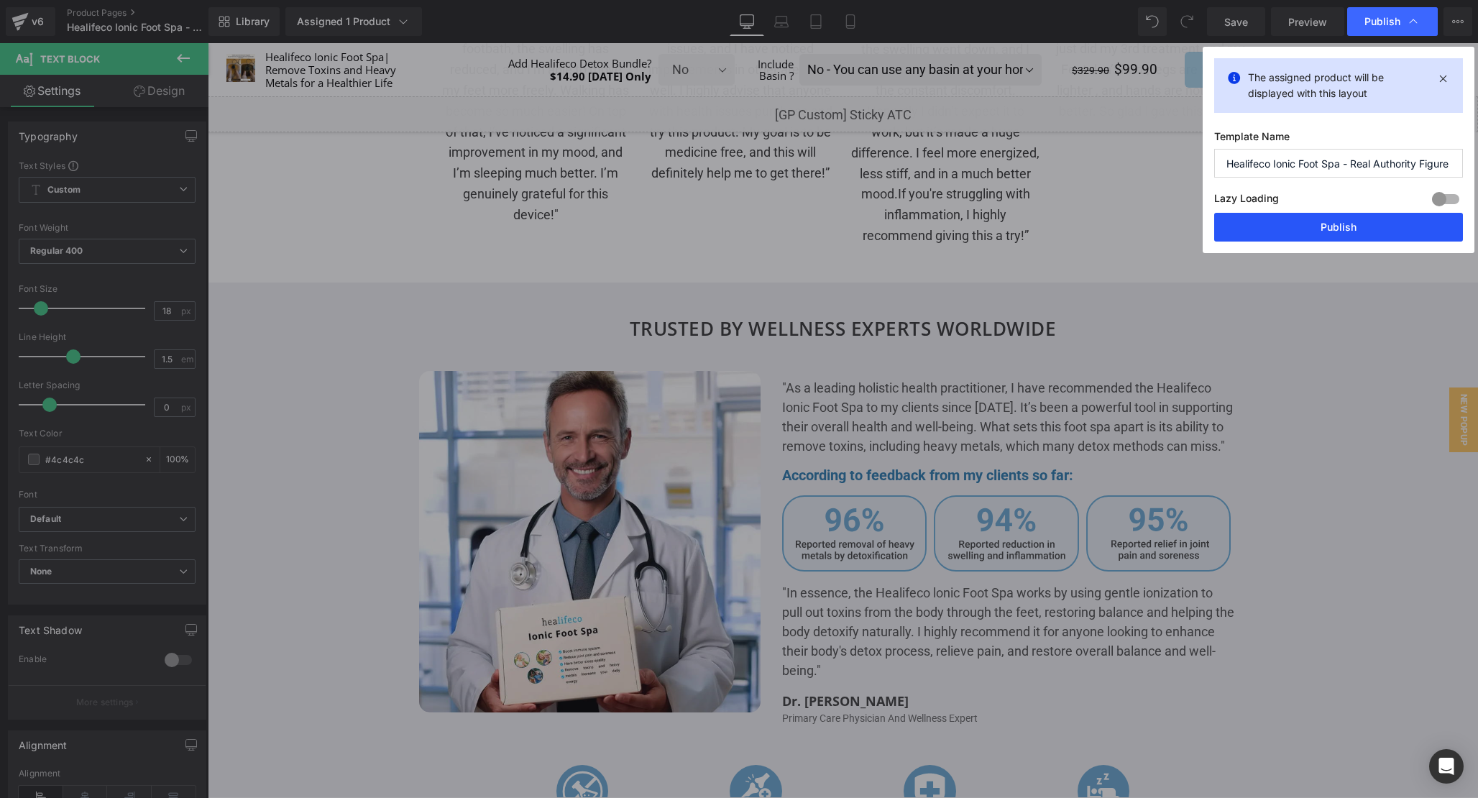
drag, startPoint x: 1356, startPoint y: 221, endPoint x: 645, endPoint y: 50, distance: 730.5
click at [1356, 221] on button "Publish" at bounding box center [1338, 227] width 249 height 29
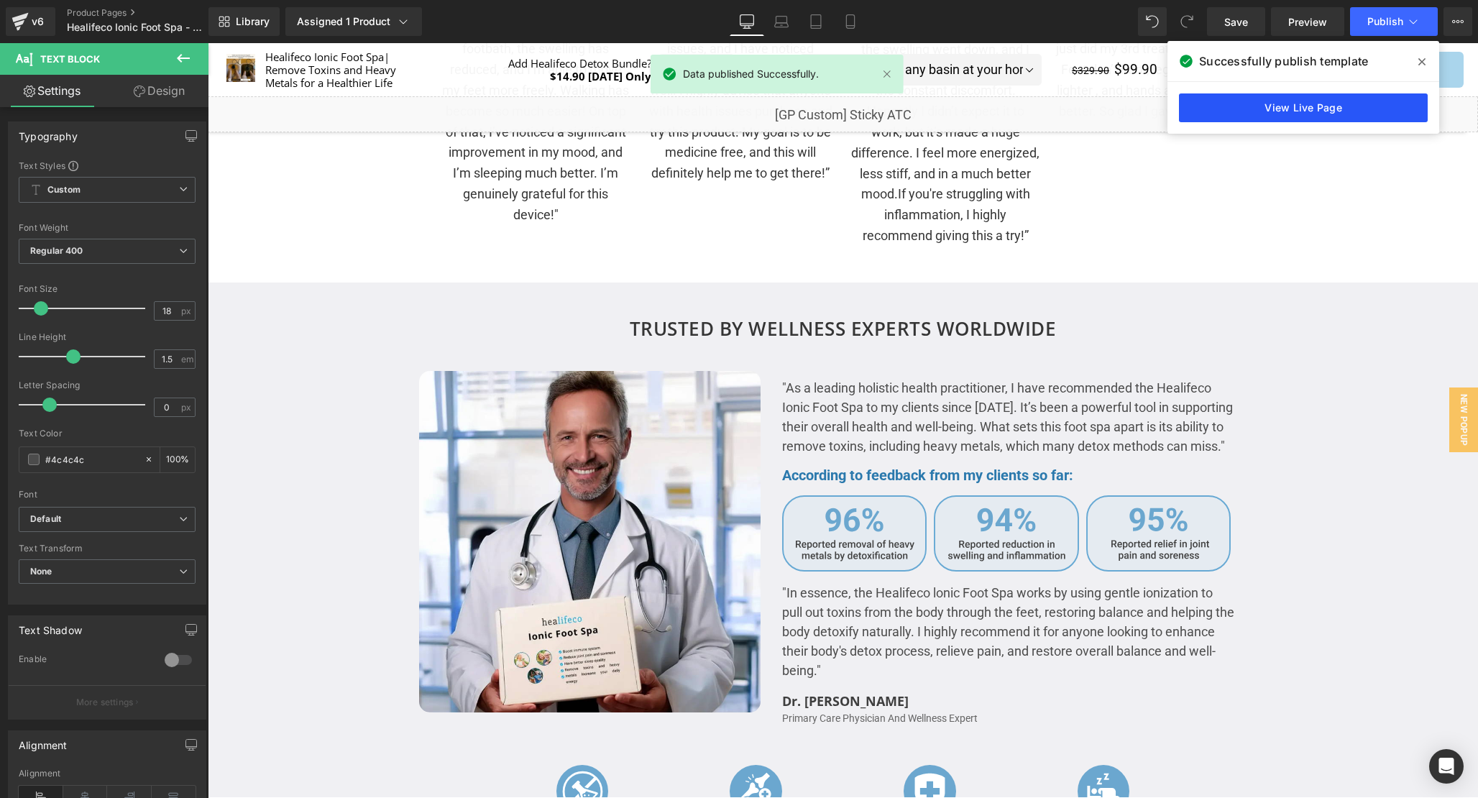
click at [1302, 111] on link "View Live Page" at bounding box center [1303, 107] width 249 height 29
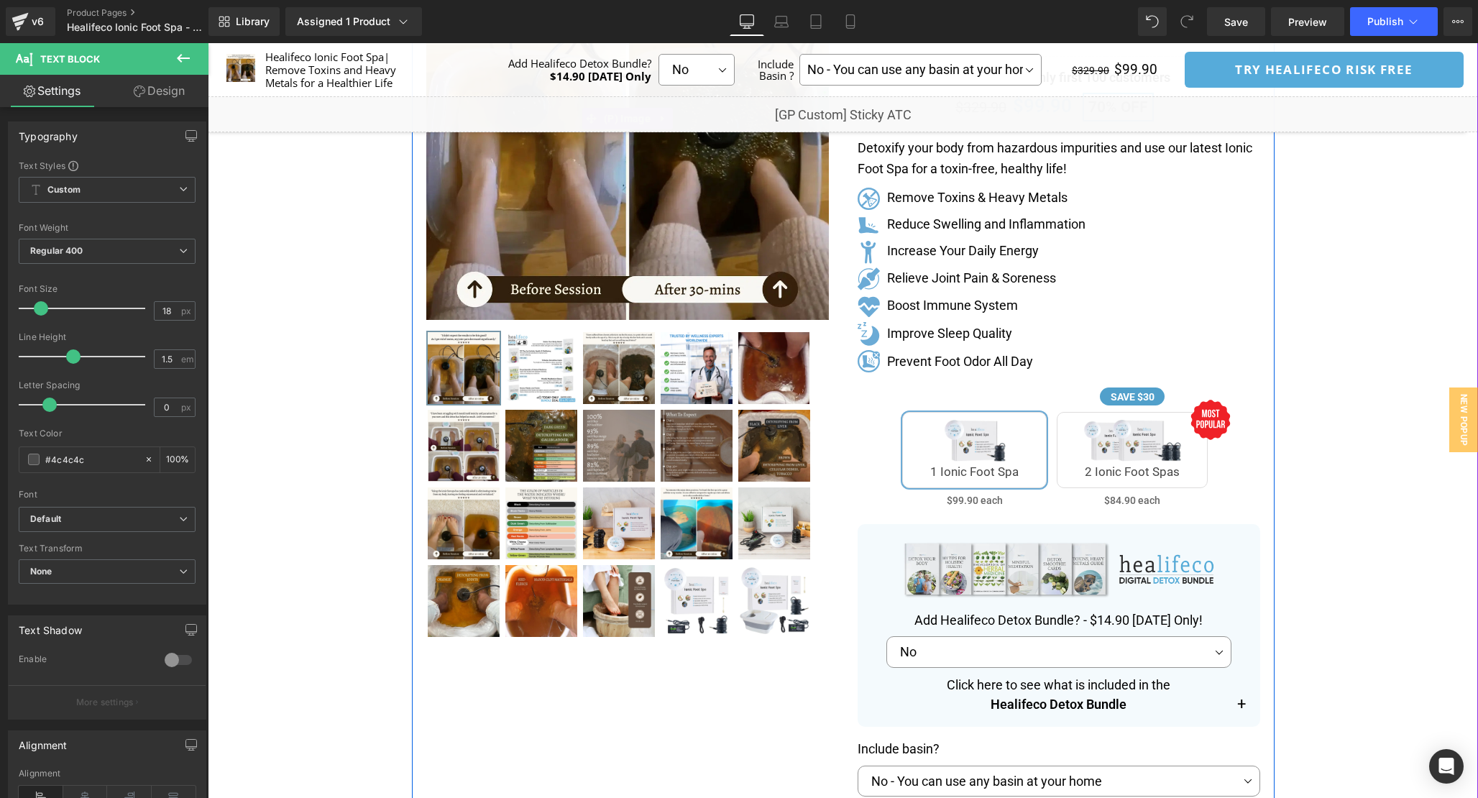
scroll to position [0, 0]
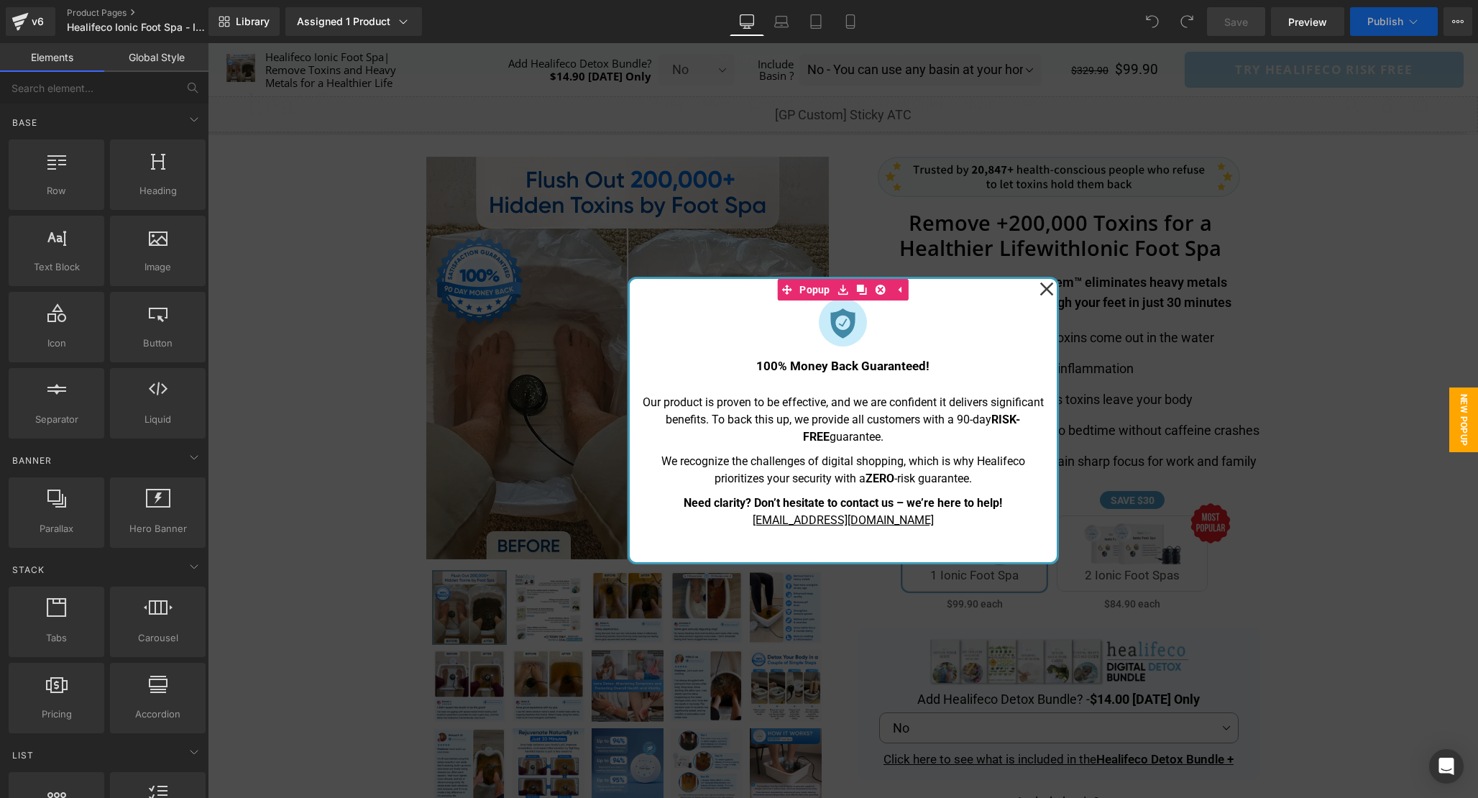
click at [1052, 293] on icon at bounding box center [1046, 289] width 14 height 72
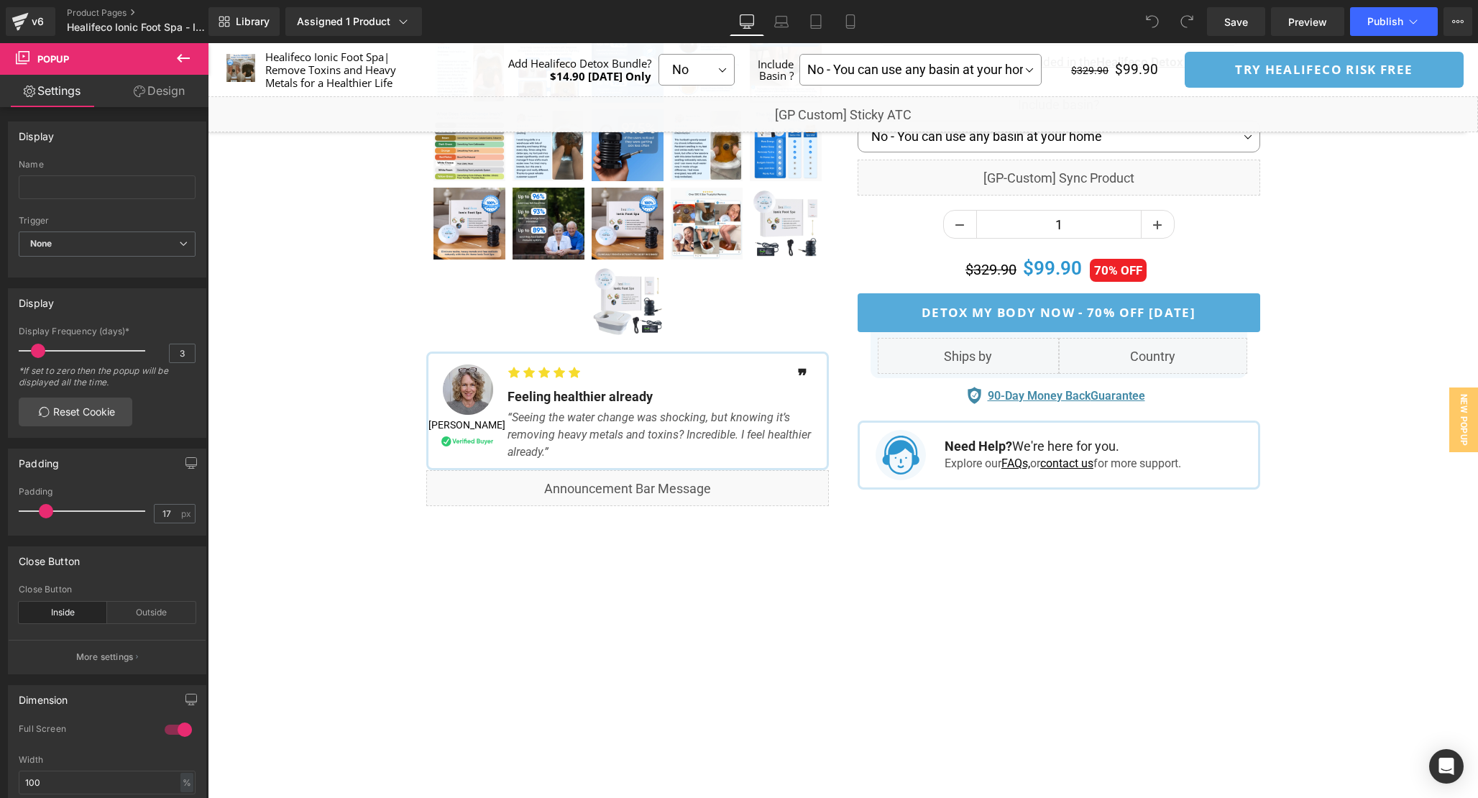
scroll to position [705, 0]
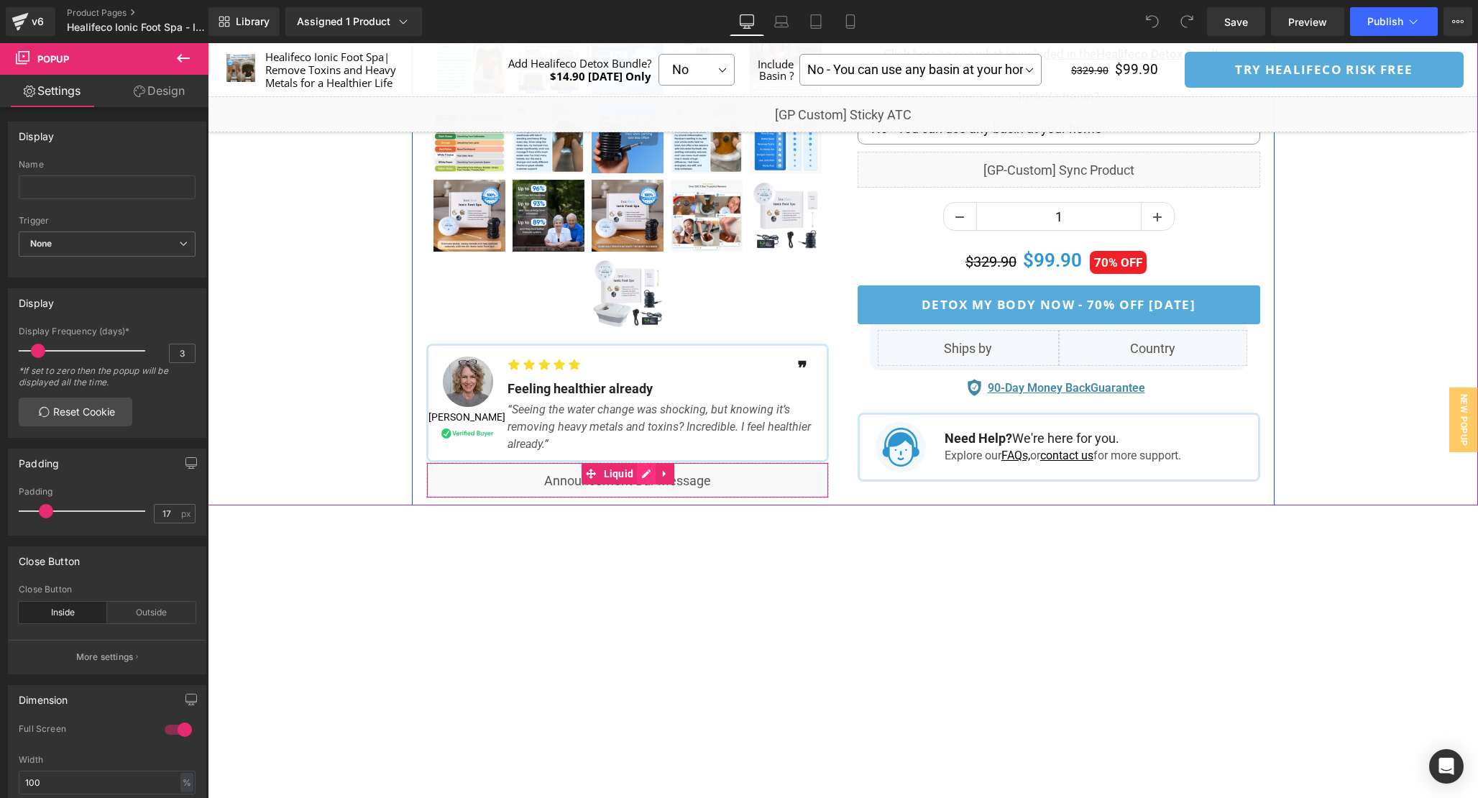
click at [646, 475] on div "Liquid" at bounding box center [627, 480] width 403 height 36
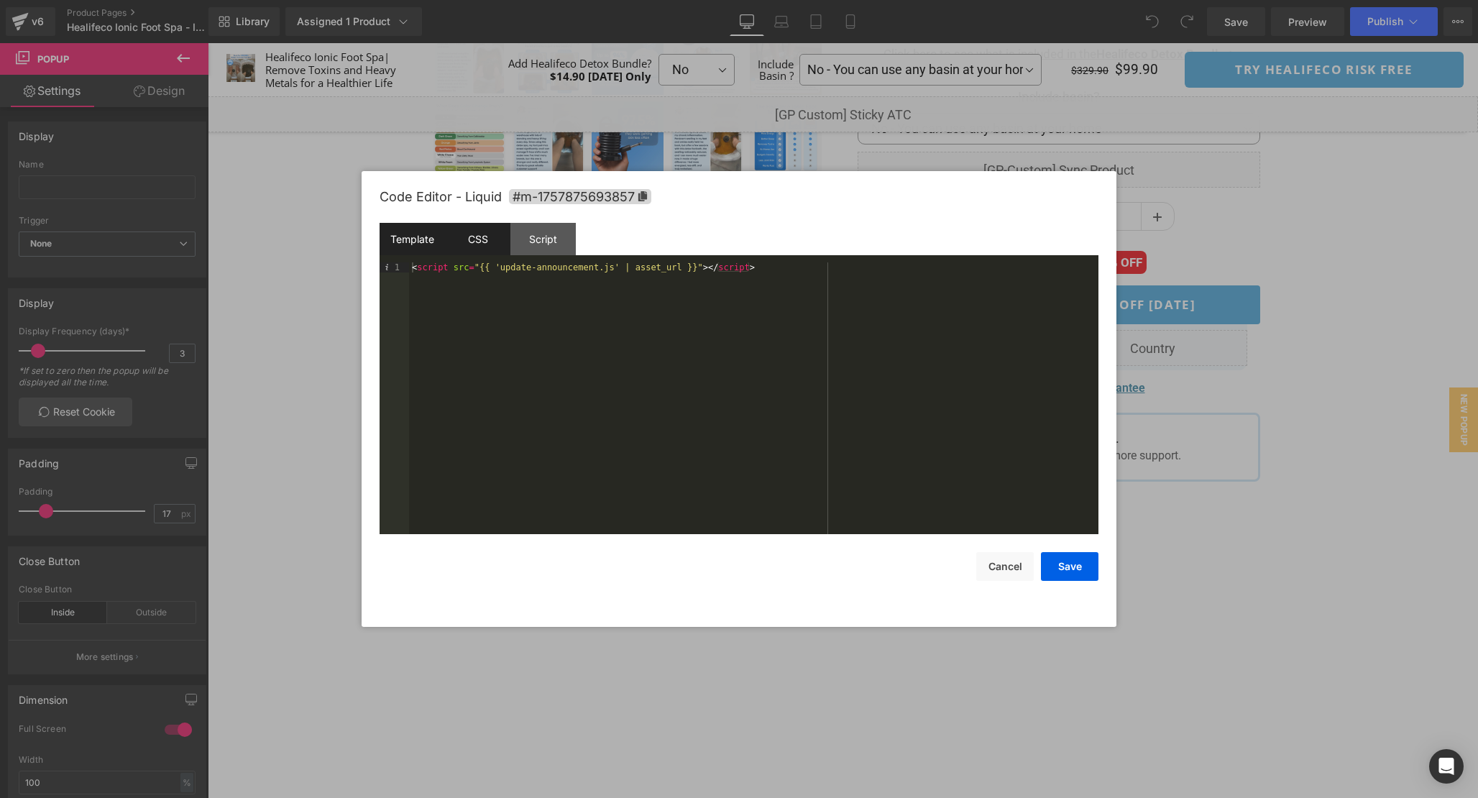
click at [478, 240] on div "CSS" at bounding box center [477, 239] width 65 height 32
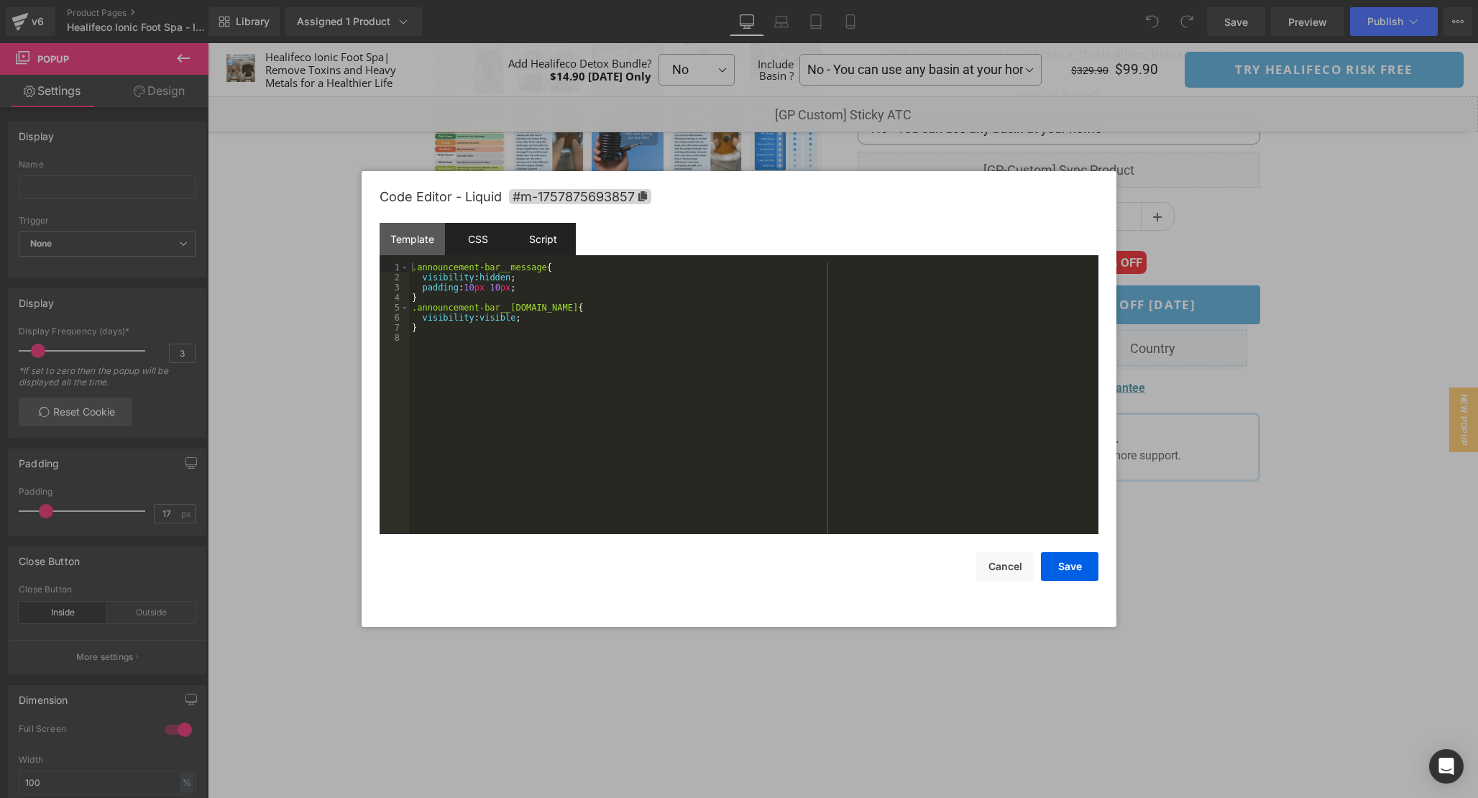
click at [558, 240] on div "Script" at bounding box center [542, 239] width 65 height 32
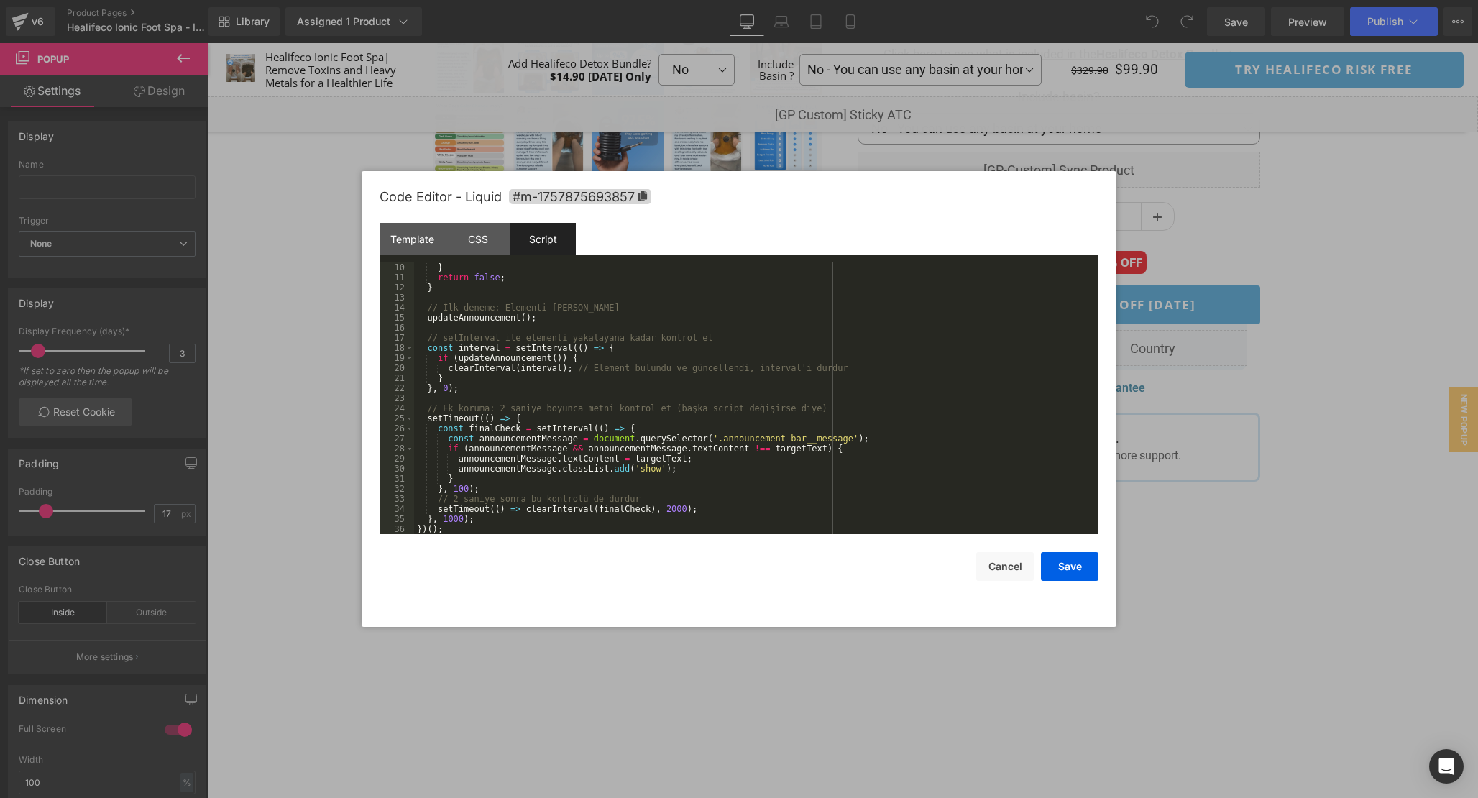
scroll to position [0, 0]
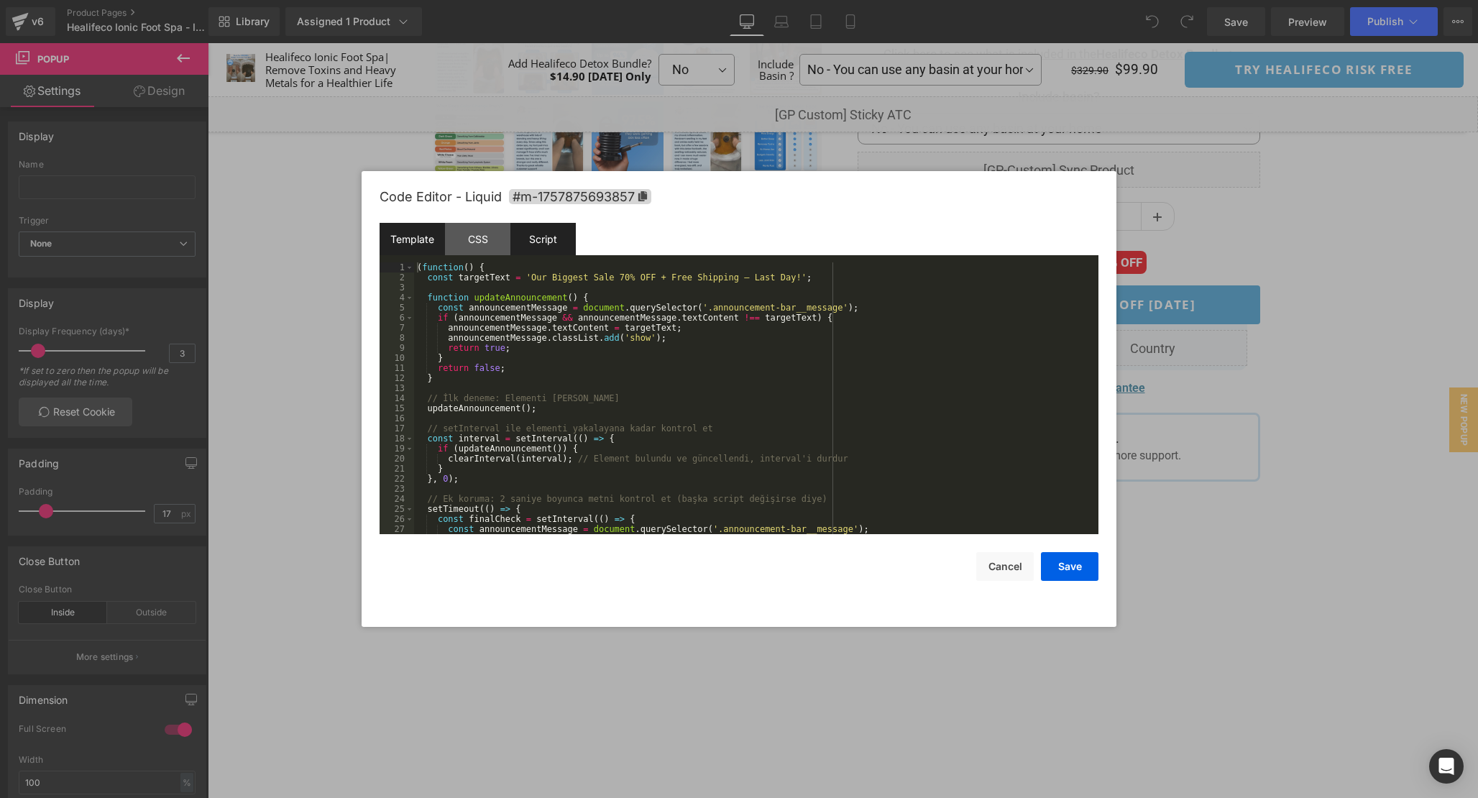
click at [437, 241] on div "Template" at bounding box center [412, 239] width 65 height 32
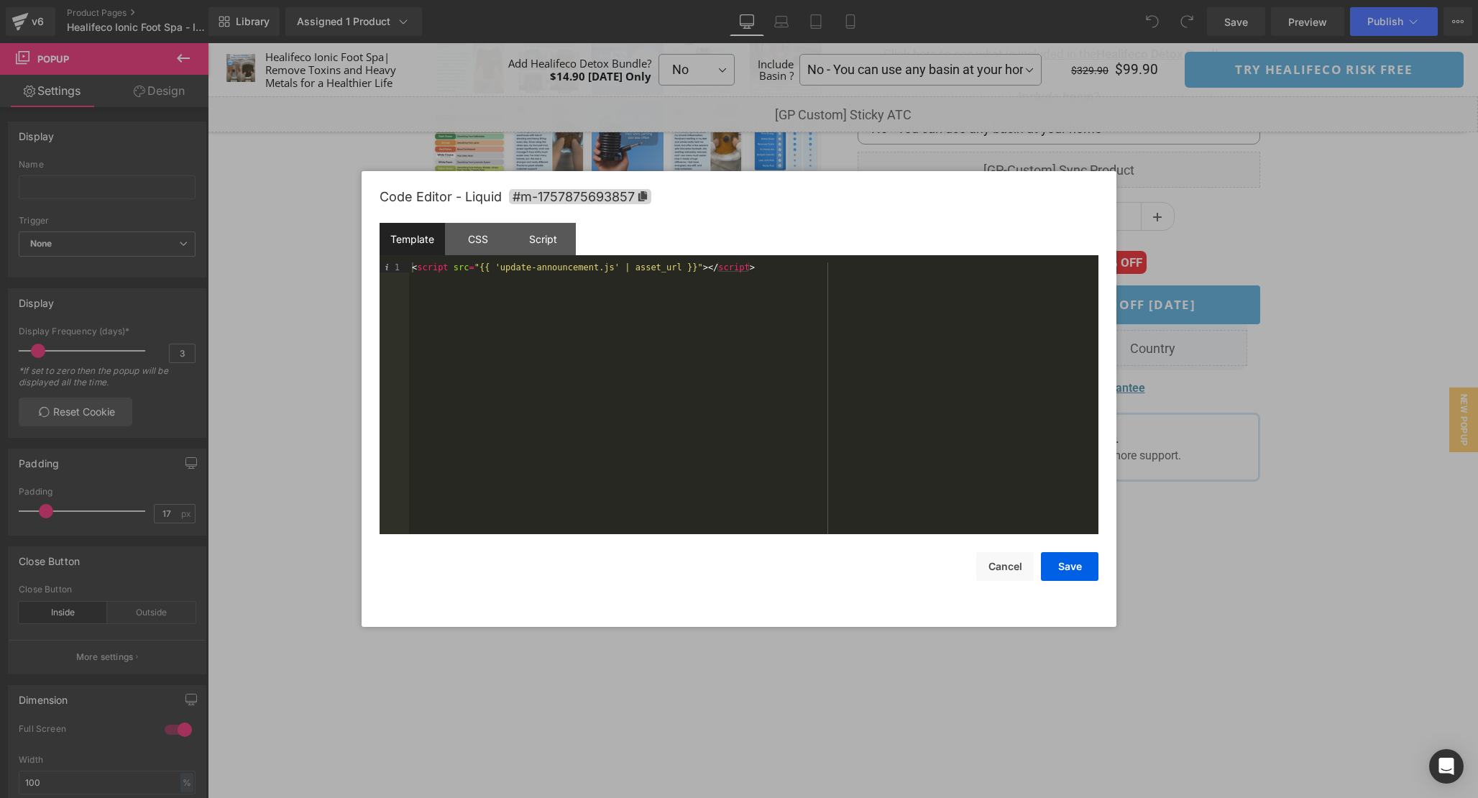
click at [814, 425] on div "< script src = "{{ 'update-announcement.js' | asset_url }}" > </ script >" at bounding box center [753, 408] width 689 height 292
click at [476, 239] on div "CSS" at bounding box center [477, 239] width 65 height 32
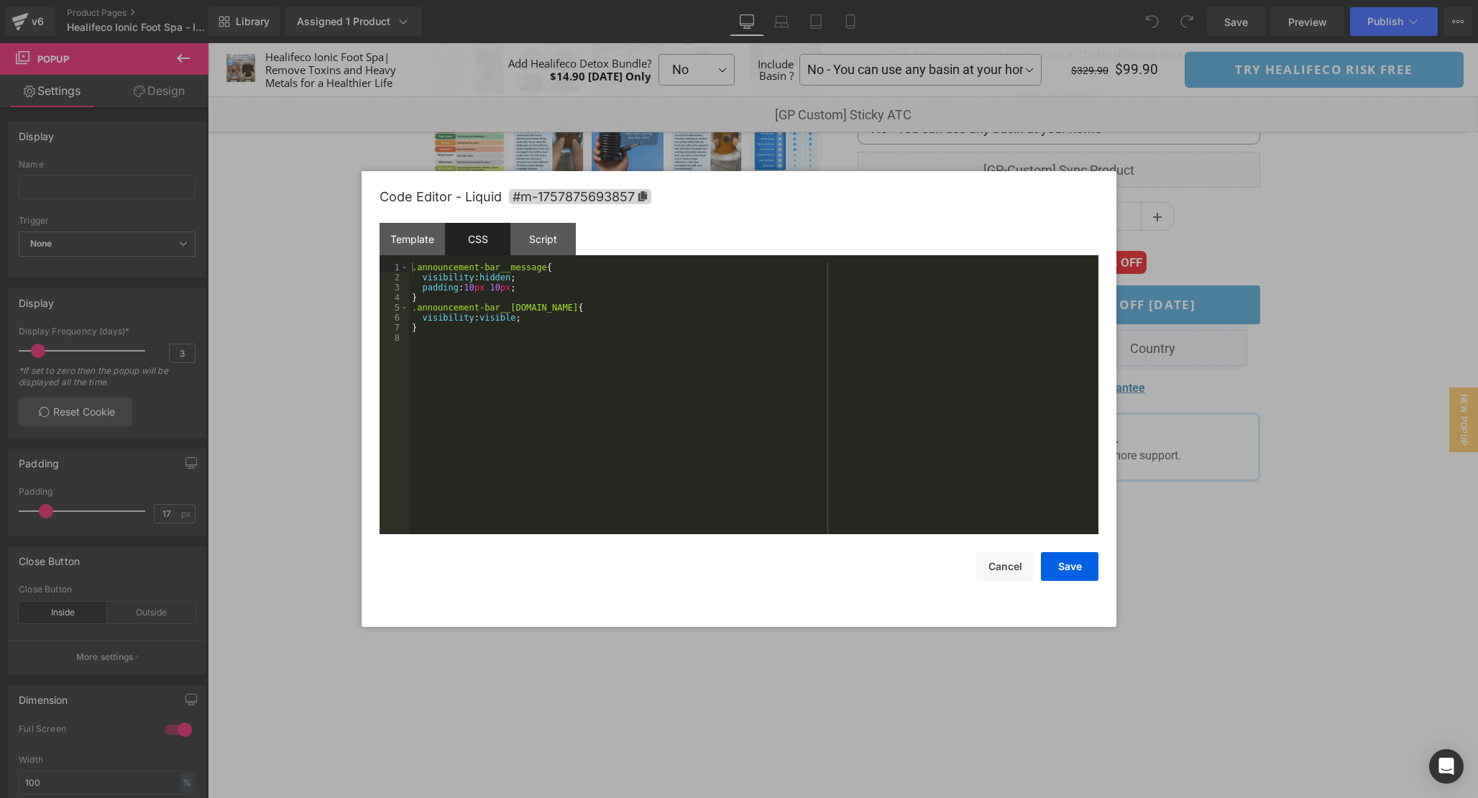
click at [803, 360] on div ".announcement-bar__message { visibility : hidden ; padding : 10 px 10 px ; } .a…" at bounding box center [753, 408] width 689 height 292
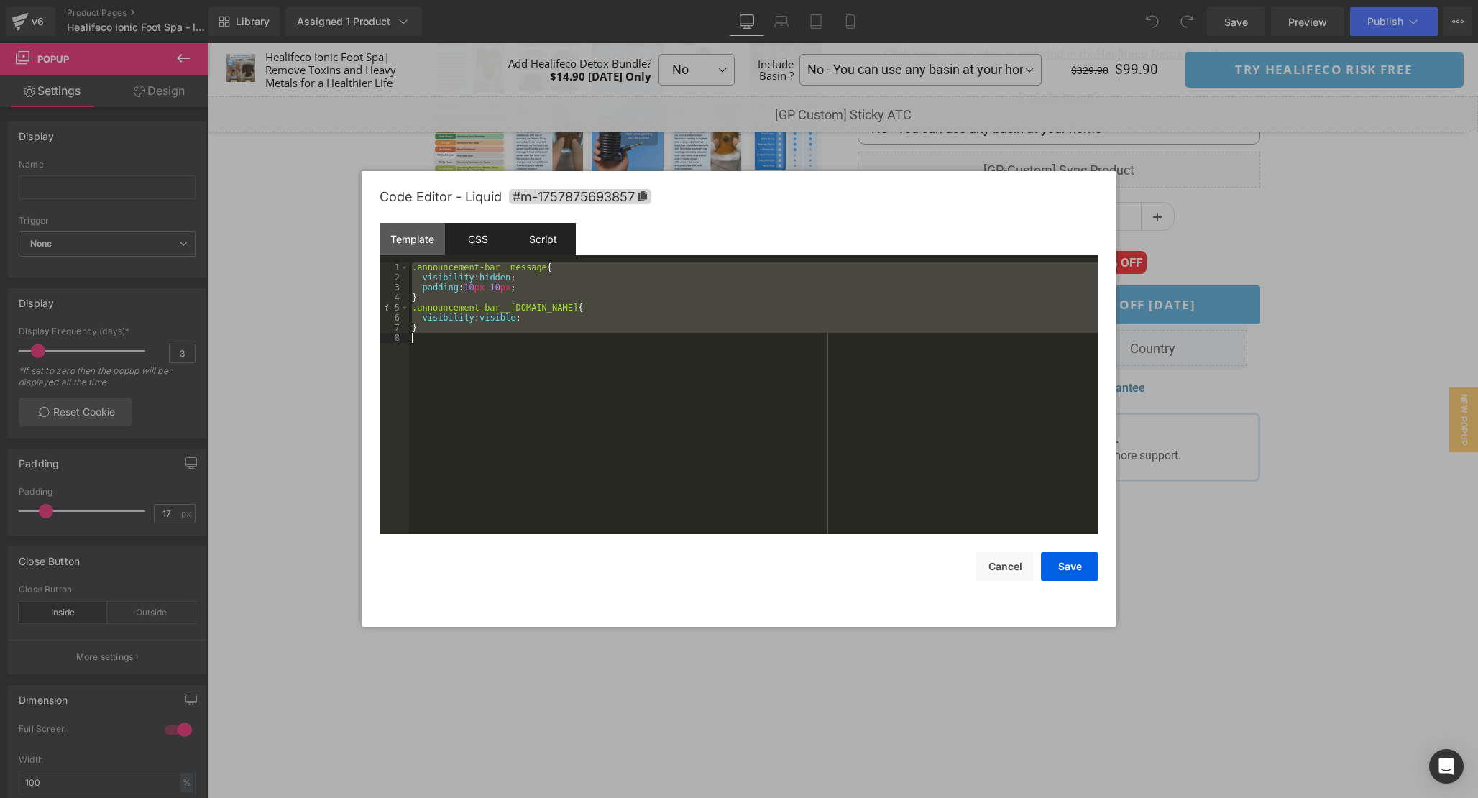
click at [541, 235] on div "Script" at bounding box center [542, 239] width 65 height 32
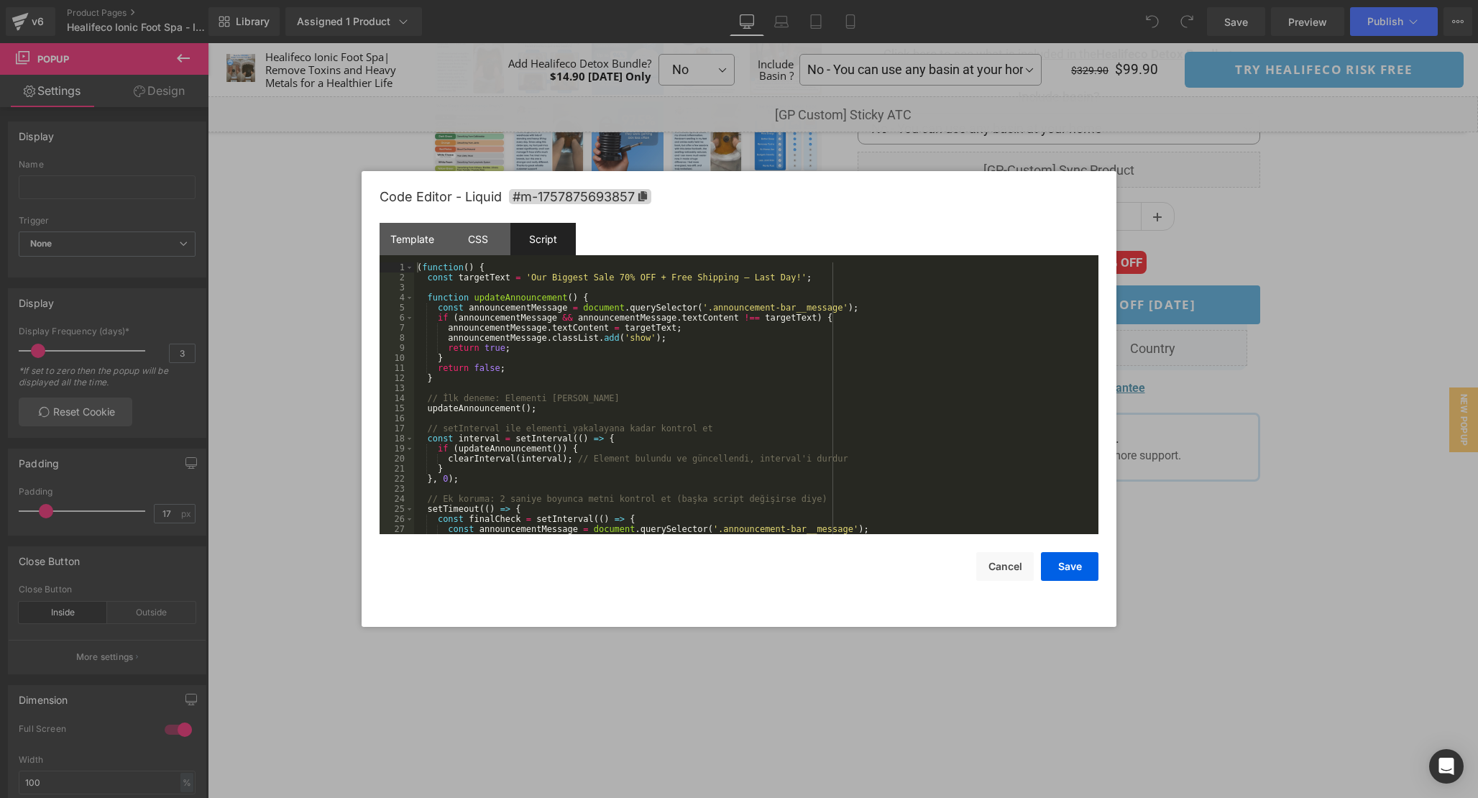
click at [864, 403] on div "( function ( ) { const targetText = 'Our Biggest Sale 70% OFF + Free Shipping –…" at bounding box center [753, 408] width 679 height 292
